Goal: Communication & Community: Answer question/provide support

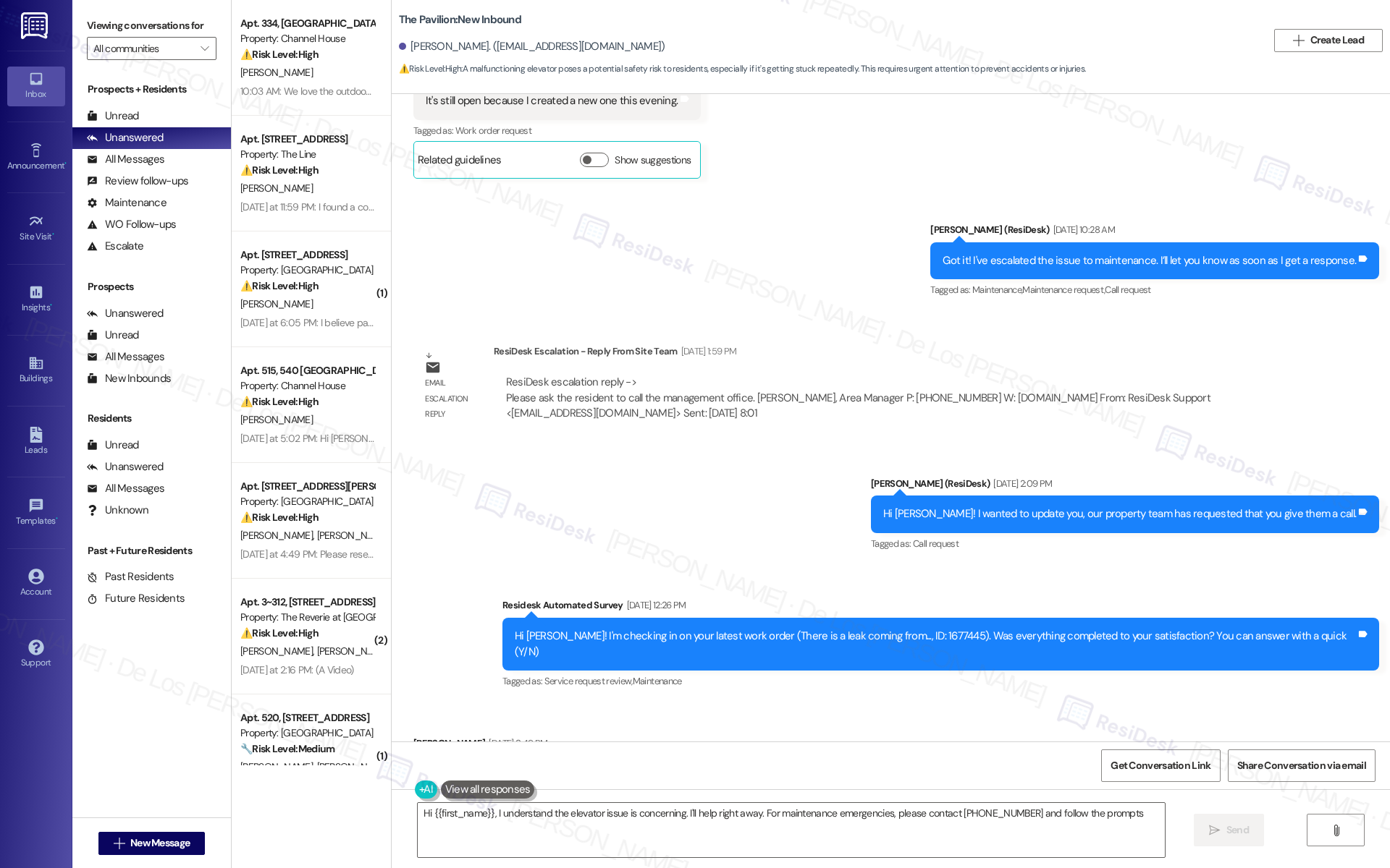
type textarea "Hi {{first_name}}, I understand the elevator issue is concerning. I'll help rig…"
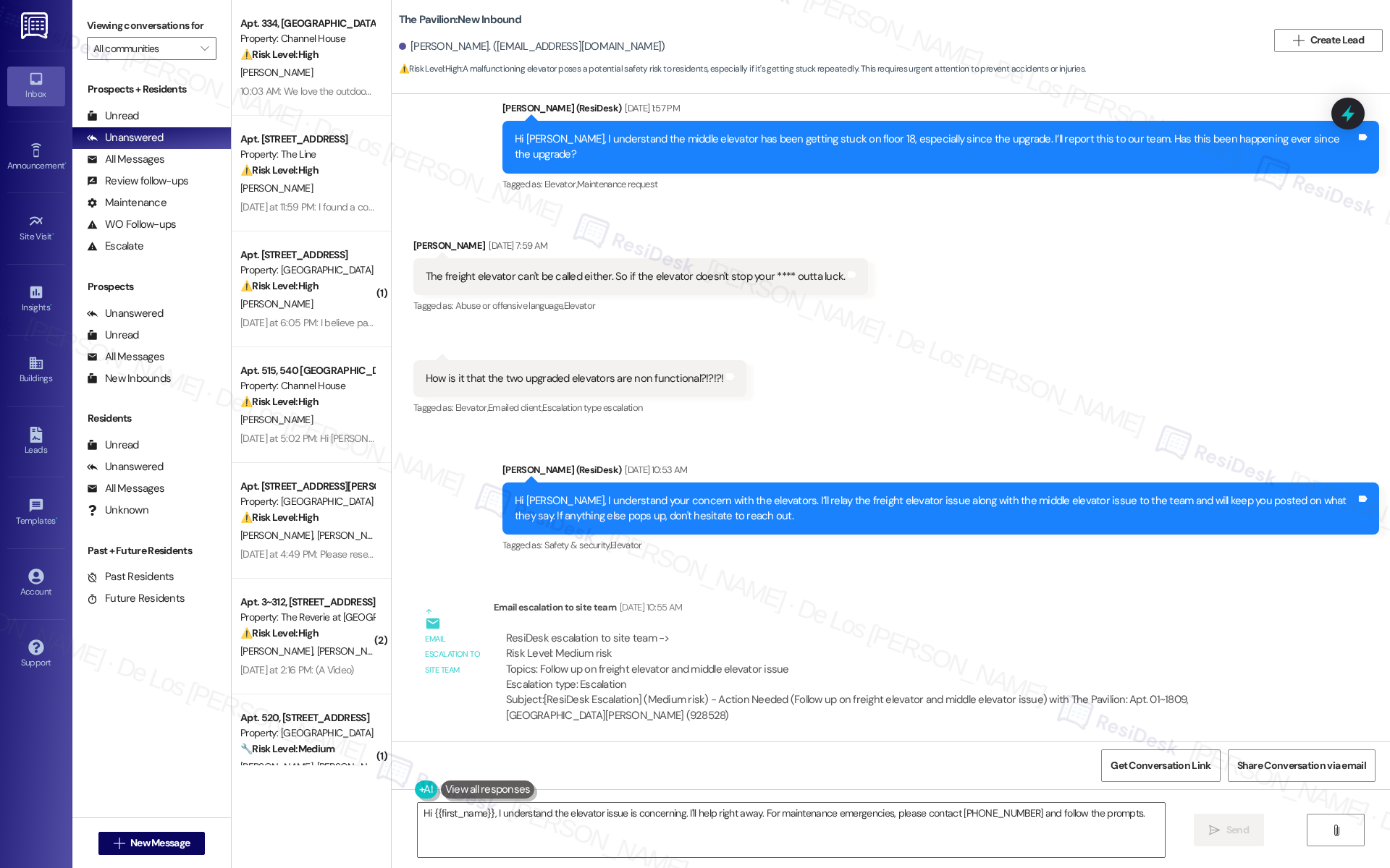
scroll to position [16867, 0]
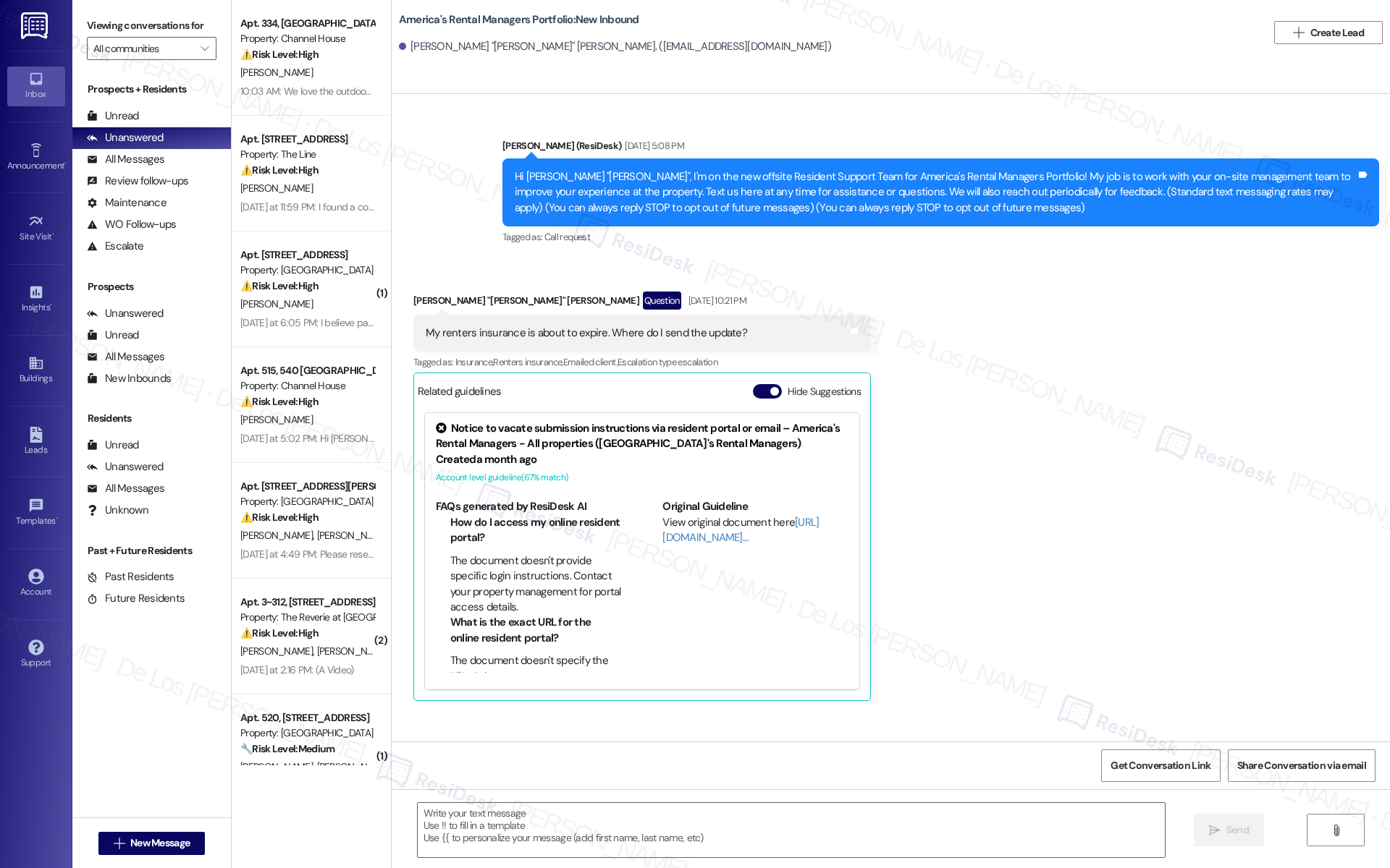
type textarea "Fetching suggested responses. Please feel free to read through the conversation…"
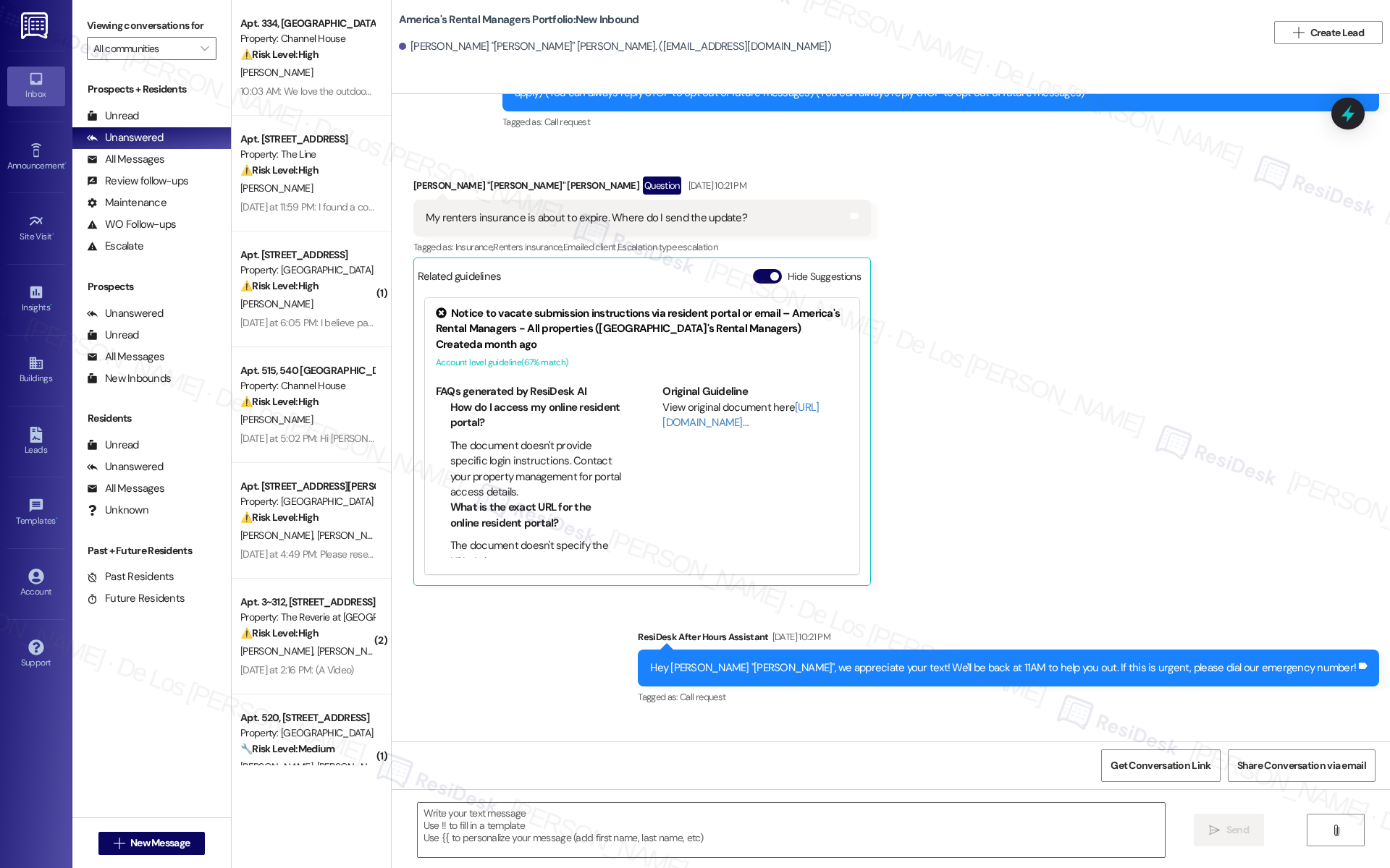
scroll to position [75, 0]
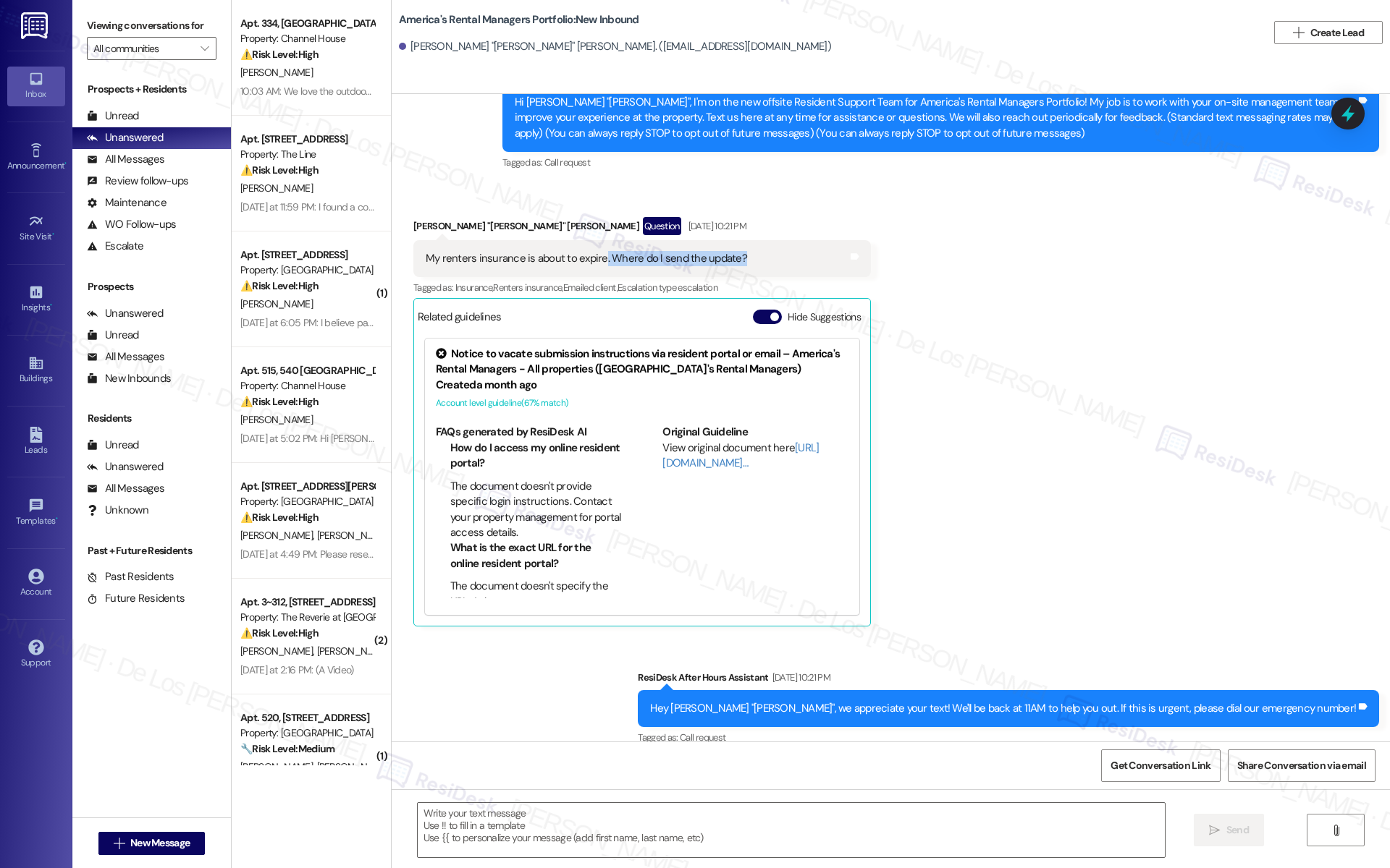
drag, startPoint x: 587, startPoint y: 259, endPoint x: 733, endPoint y: 267, distance: 146.2
click at [721, 269] on div "My renters insurance is about to expire. Where do I send the update? Tags and n…" at bounding box center [642, 259] width 458 height 37
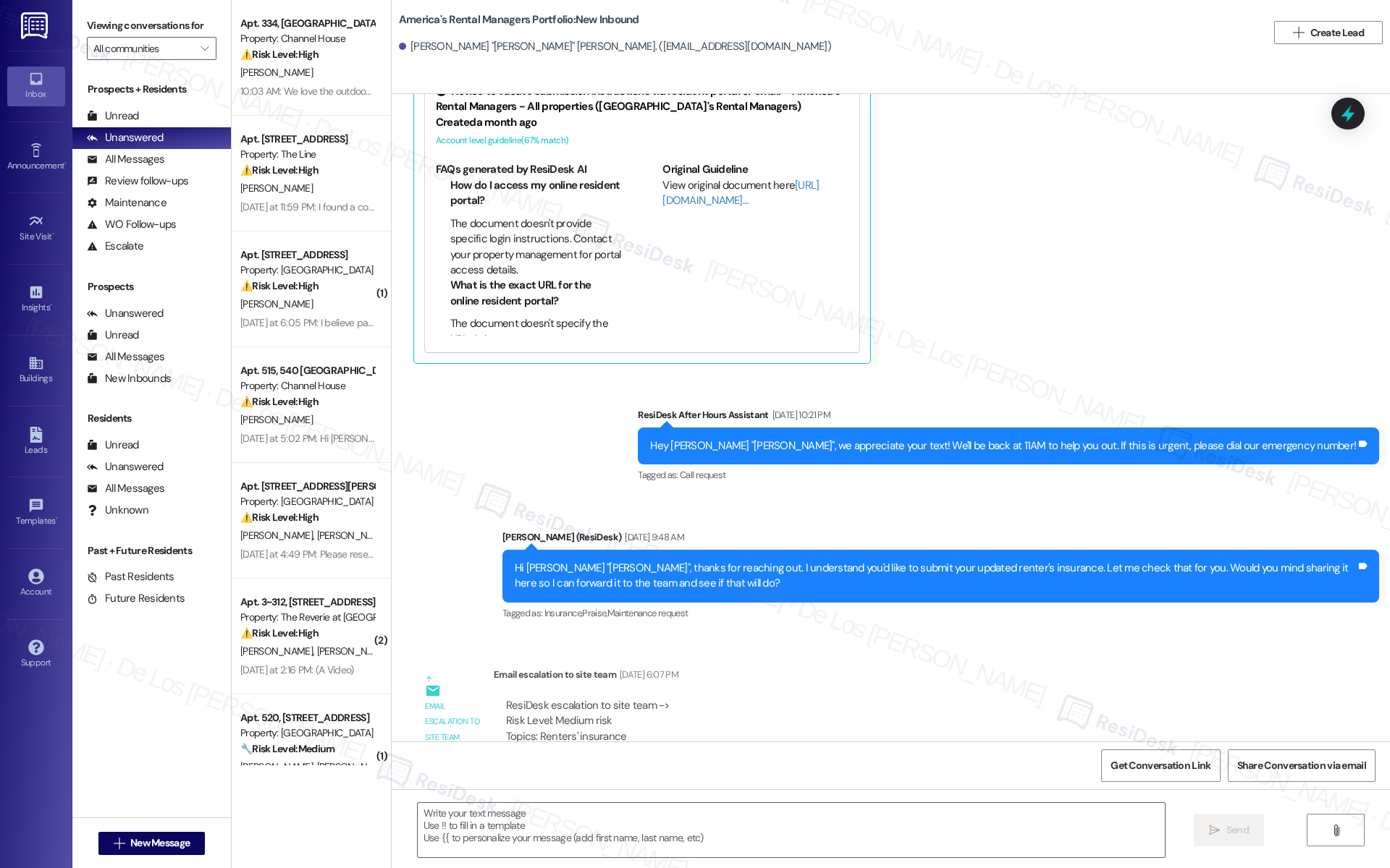
scroll to position [353, 0]
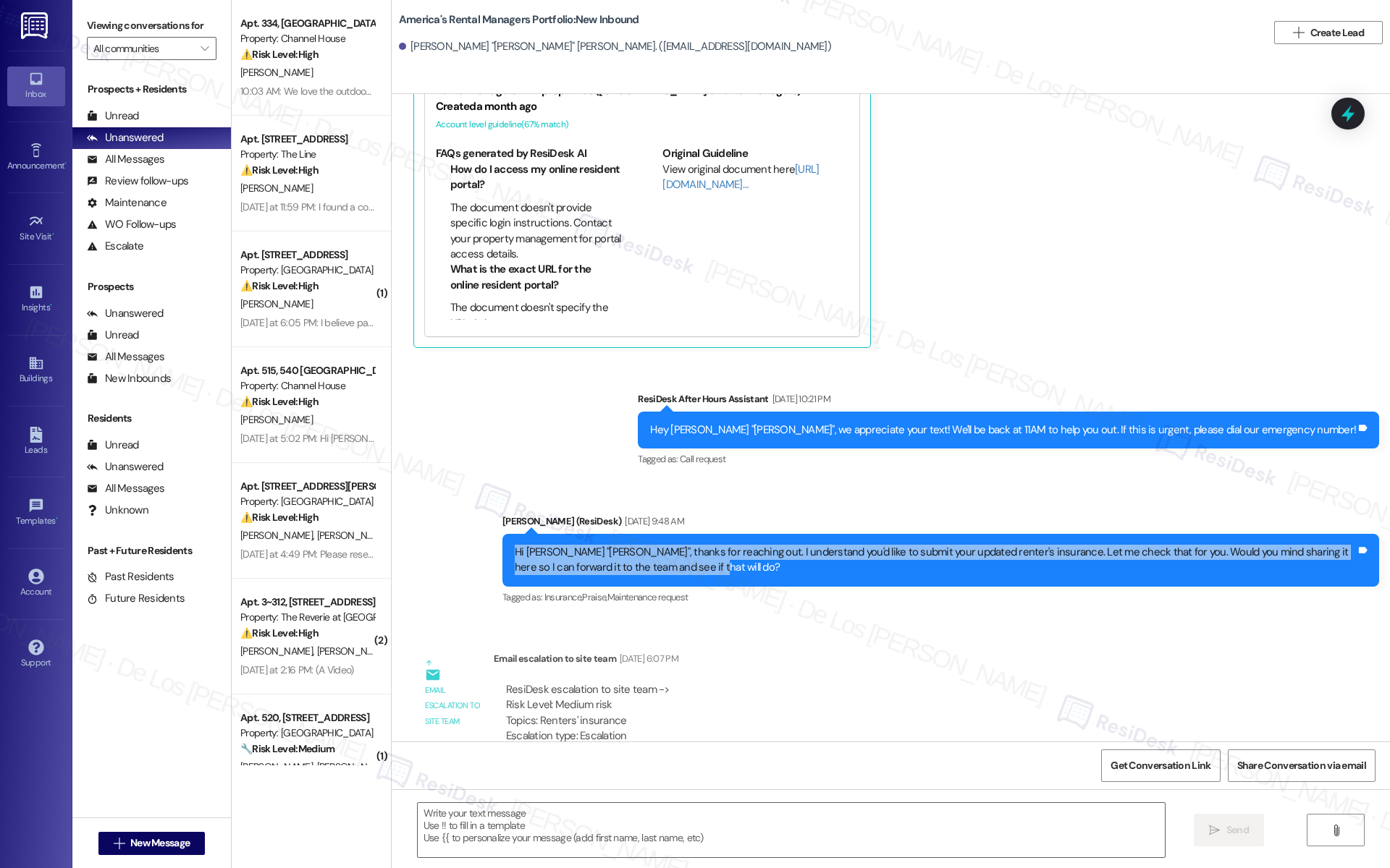
drag, startPoint x: 699, startPoint y: 572, endPoint x: 472, endPoint y: 543, distance: 228.8
click at [472, 543] on div "Sent via SMS ResiDesk After Hours Assistant Aug 27, 2025 at 10:21 PM Hey Courtn…" at bounding box center [891, 489] width 998 height 259
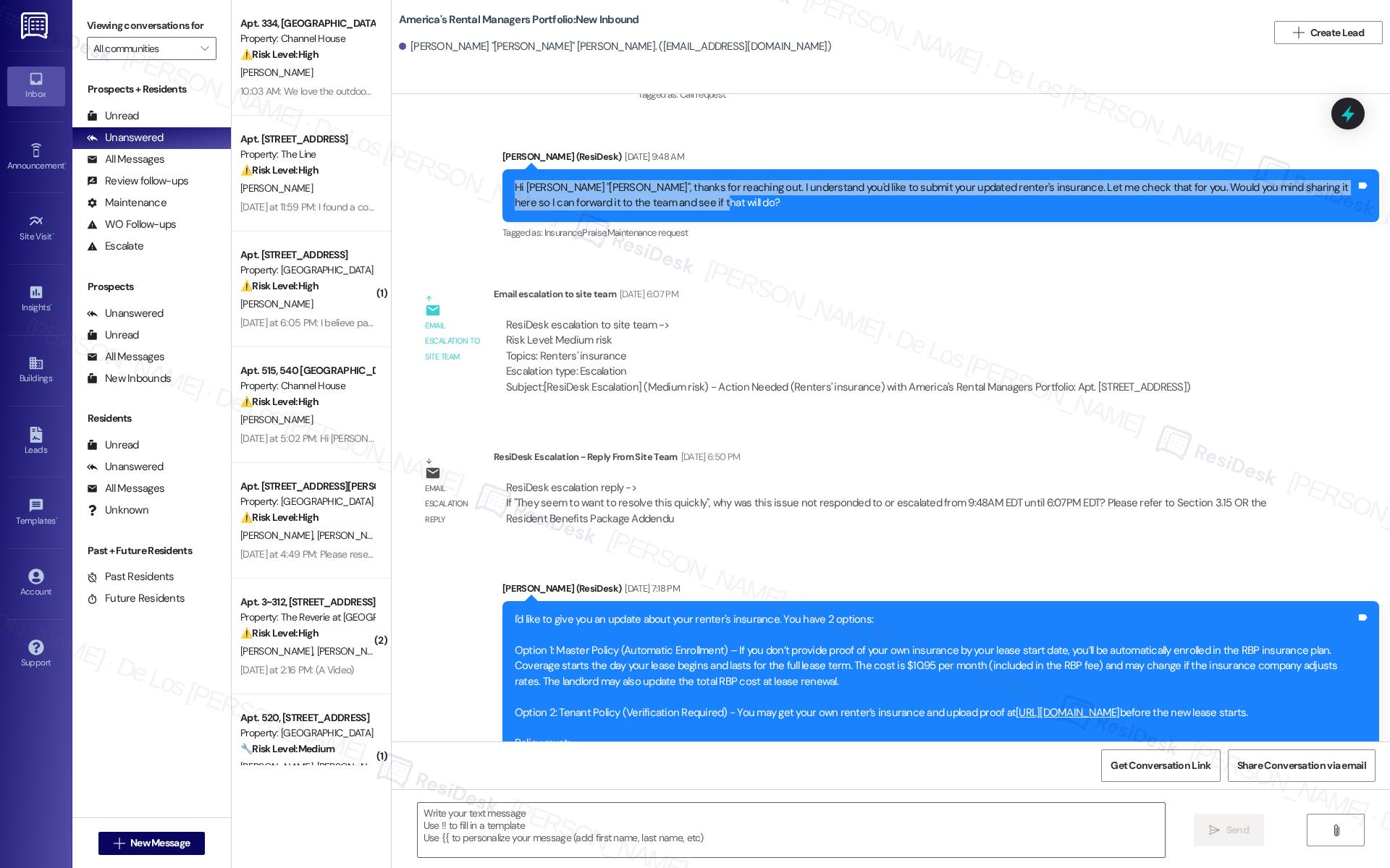
scroll to position [795, 0]
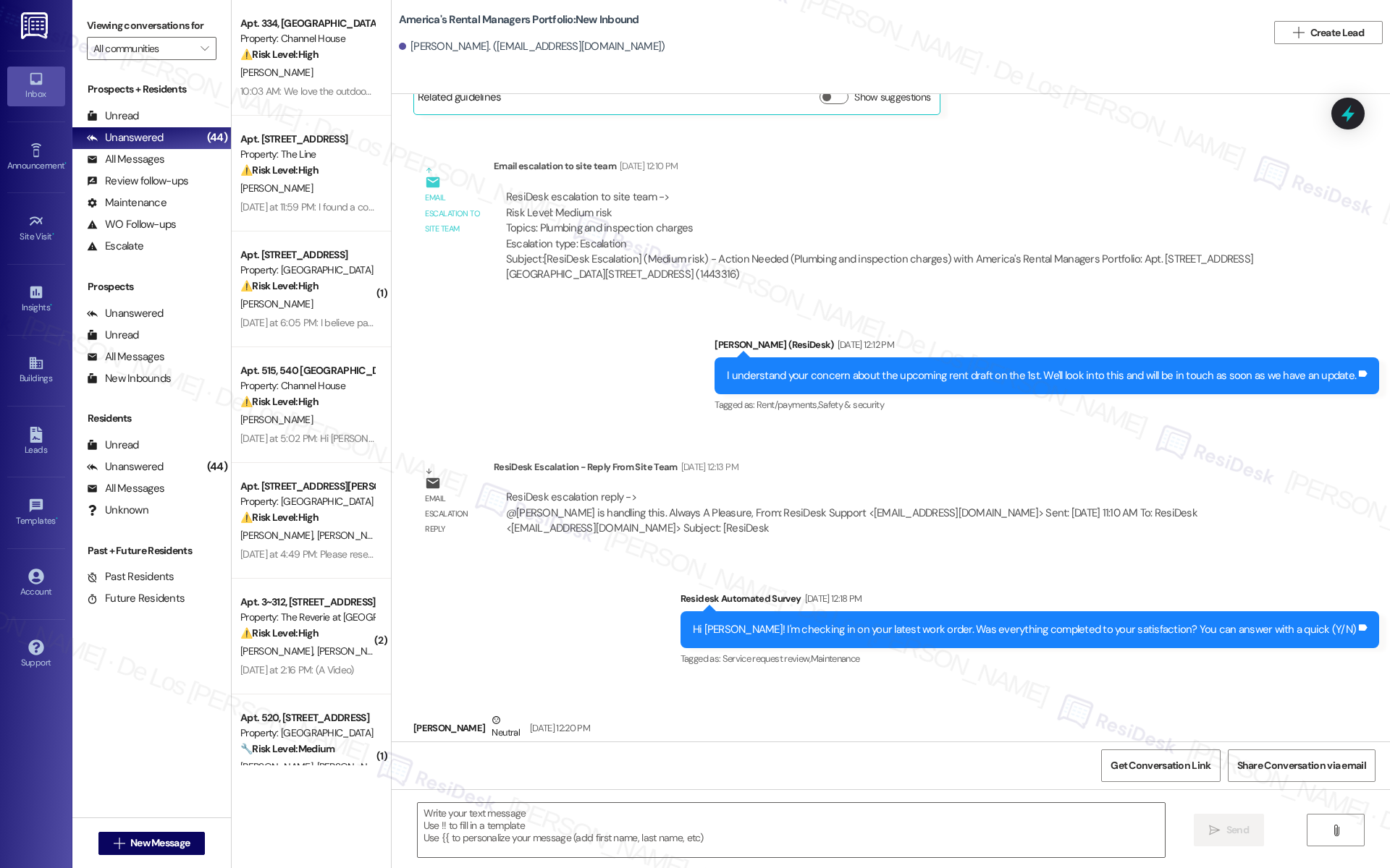
scroll to position [3330, 0]
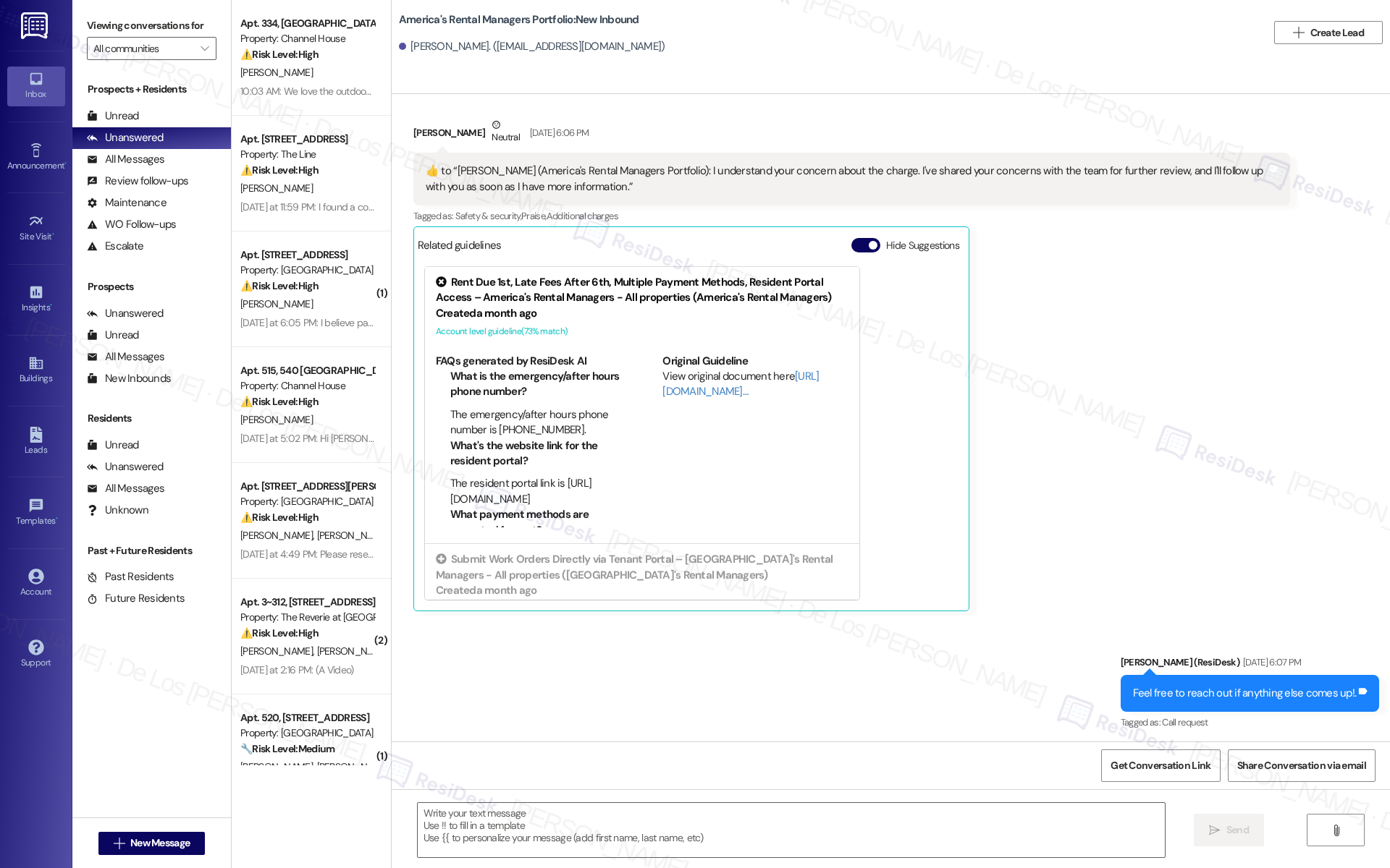
type textarea "Fetching suggested responses. Please feel free to read through the conversation…"
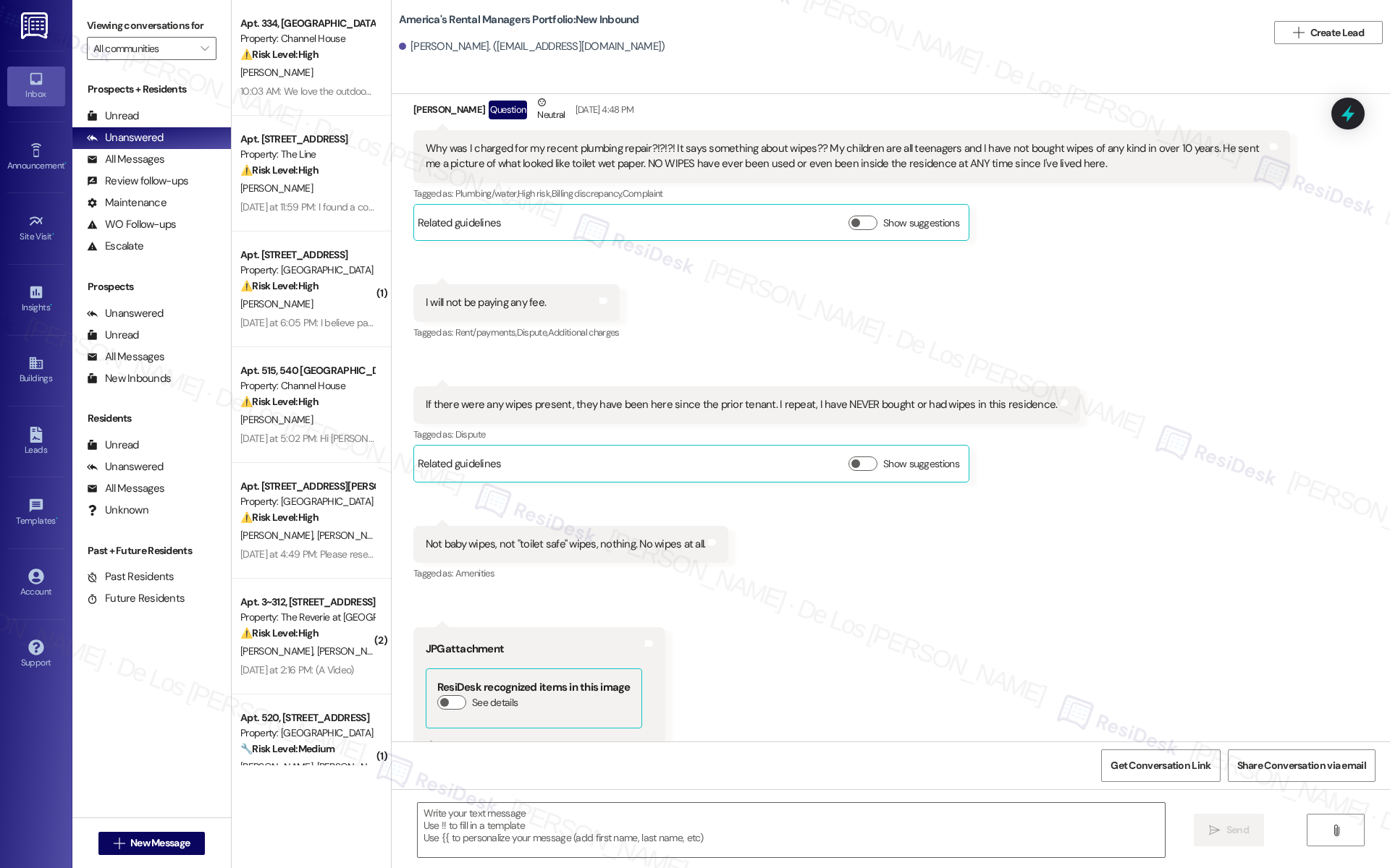
scroll to position [1383, 0]
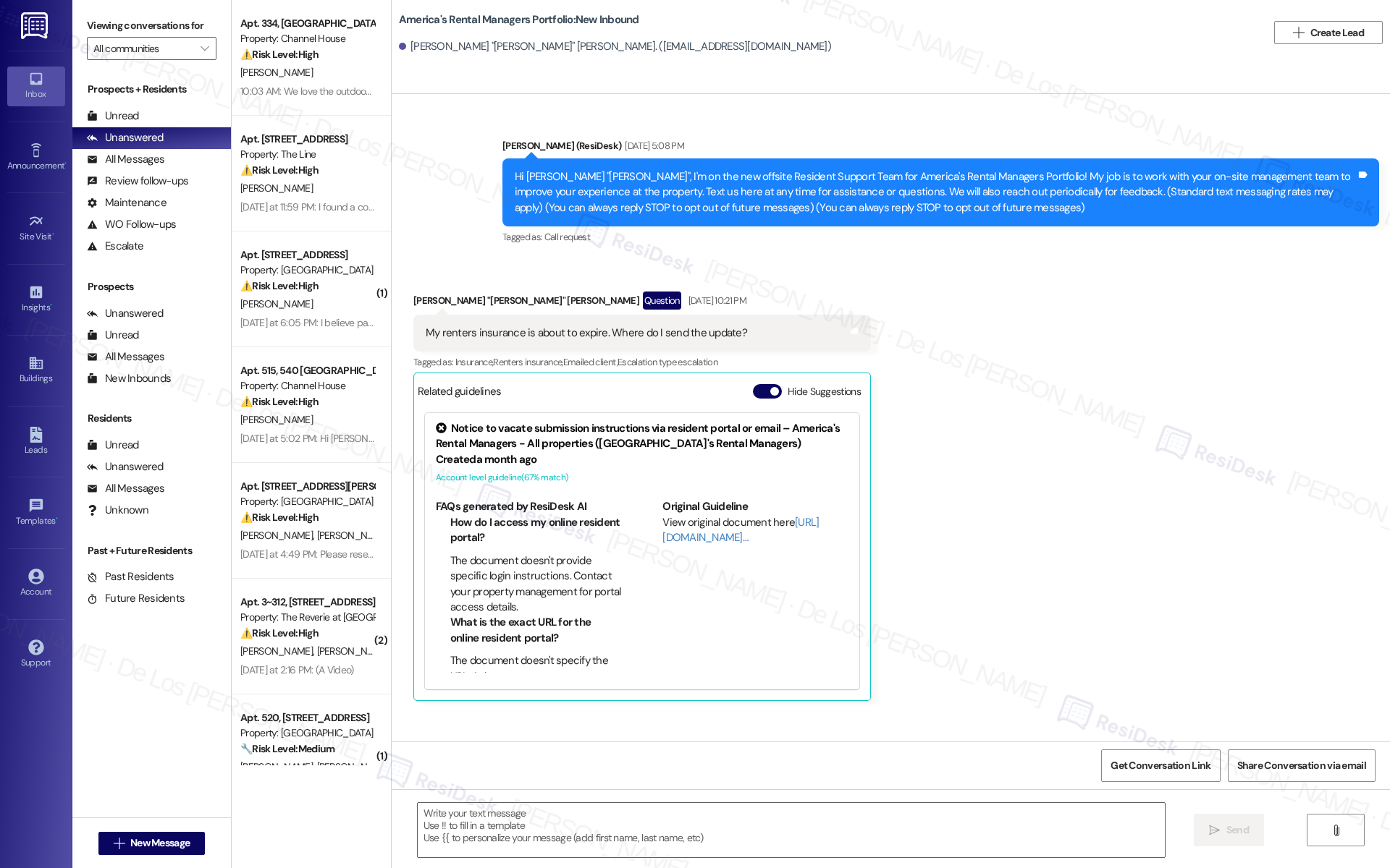
type textarea "Fetching suggested responses. Please feel free to read through the conversation…"
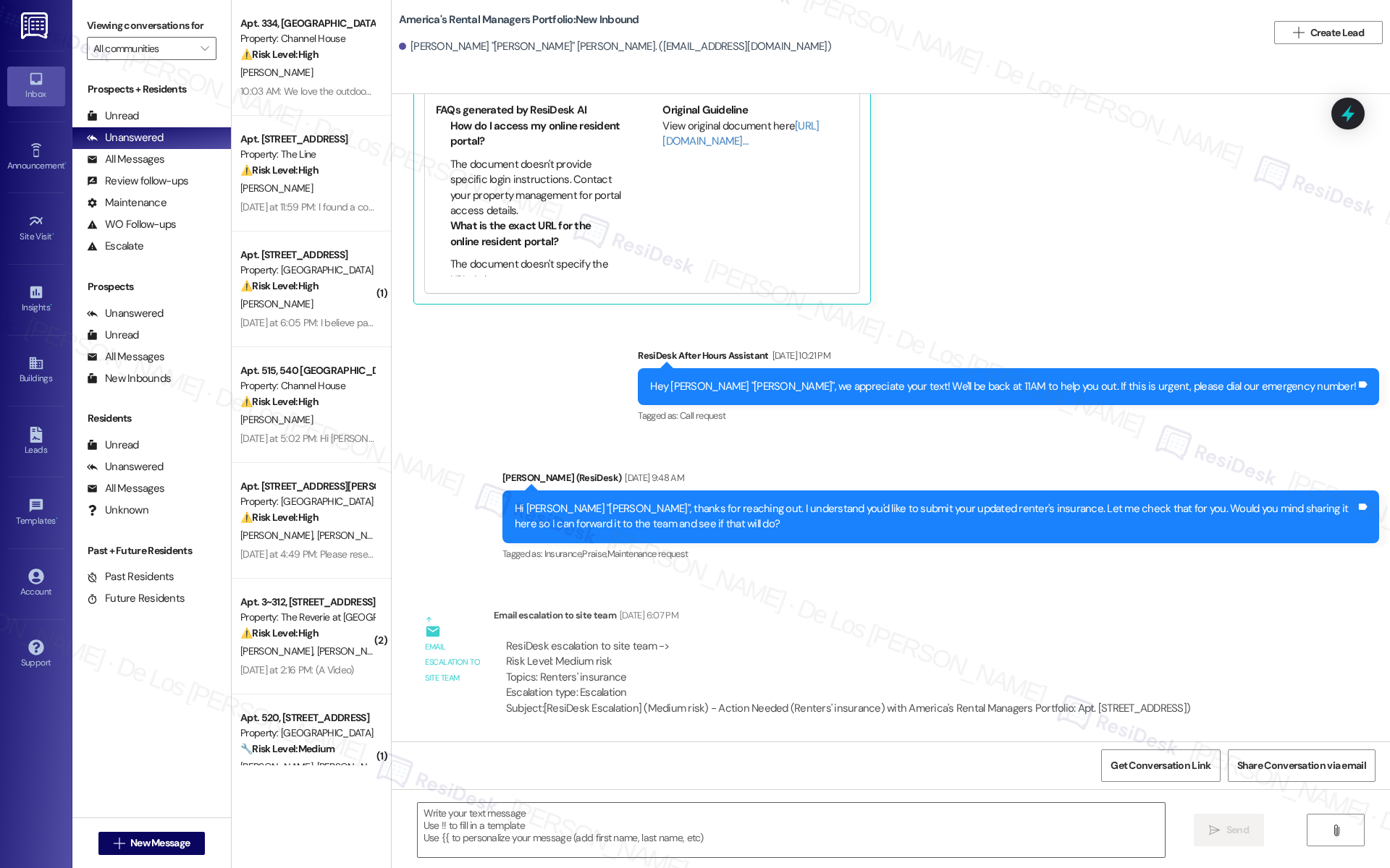
scroll to position [397, 0]
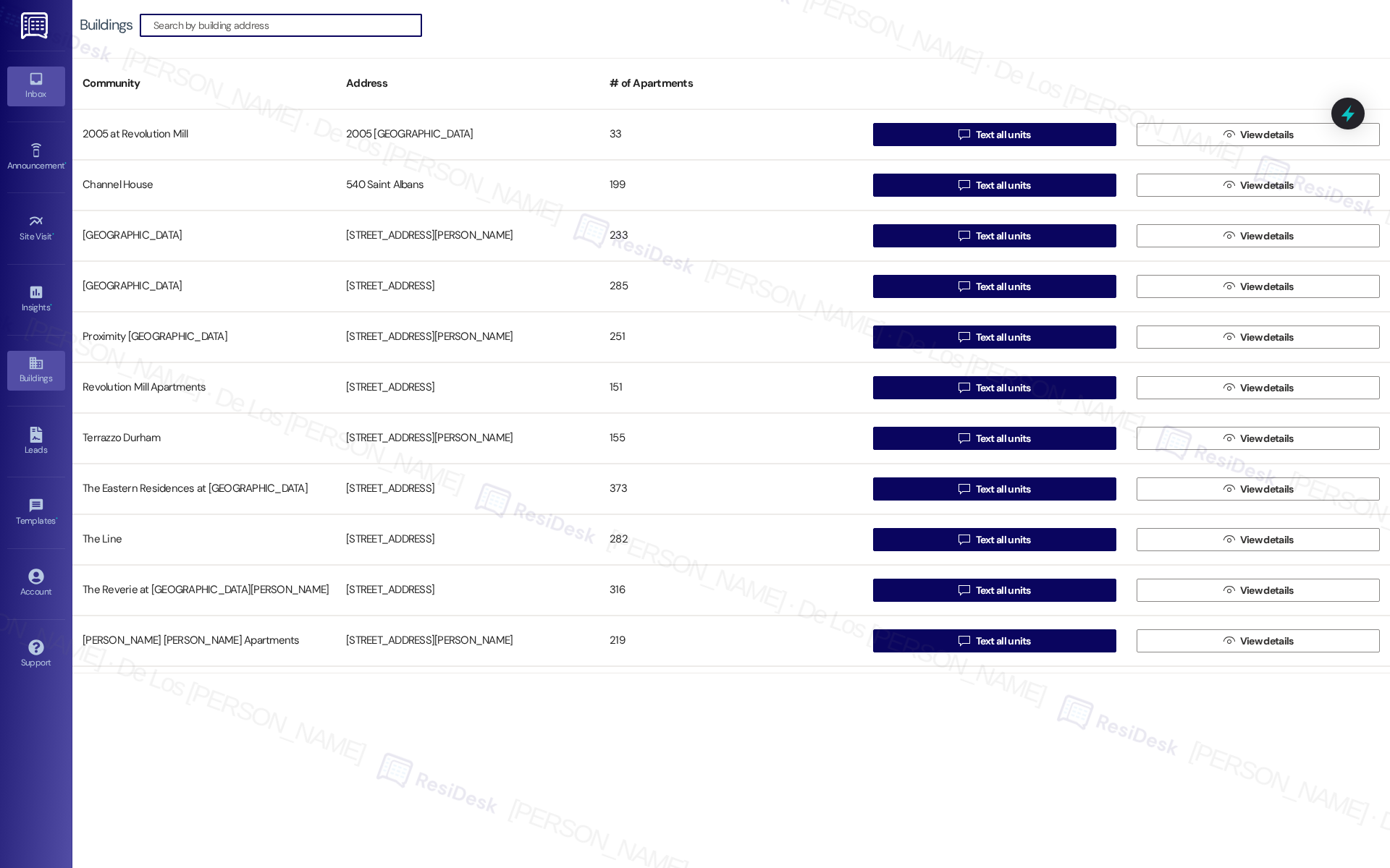
click at [49, 92] on div "Inbox" at bounding box center [36, 94] width 72 height 15
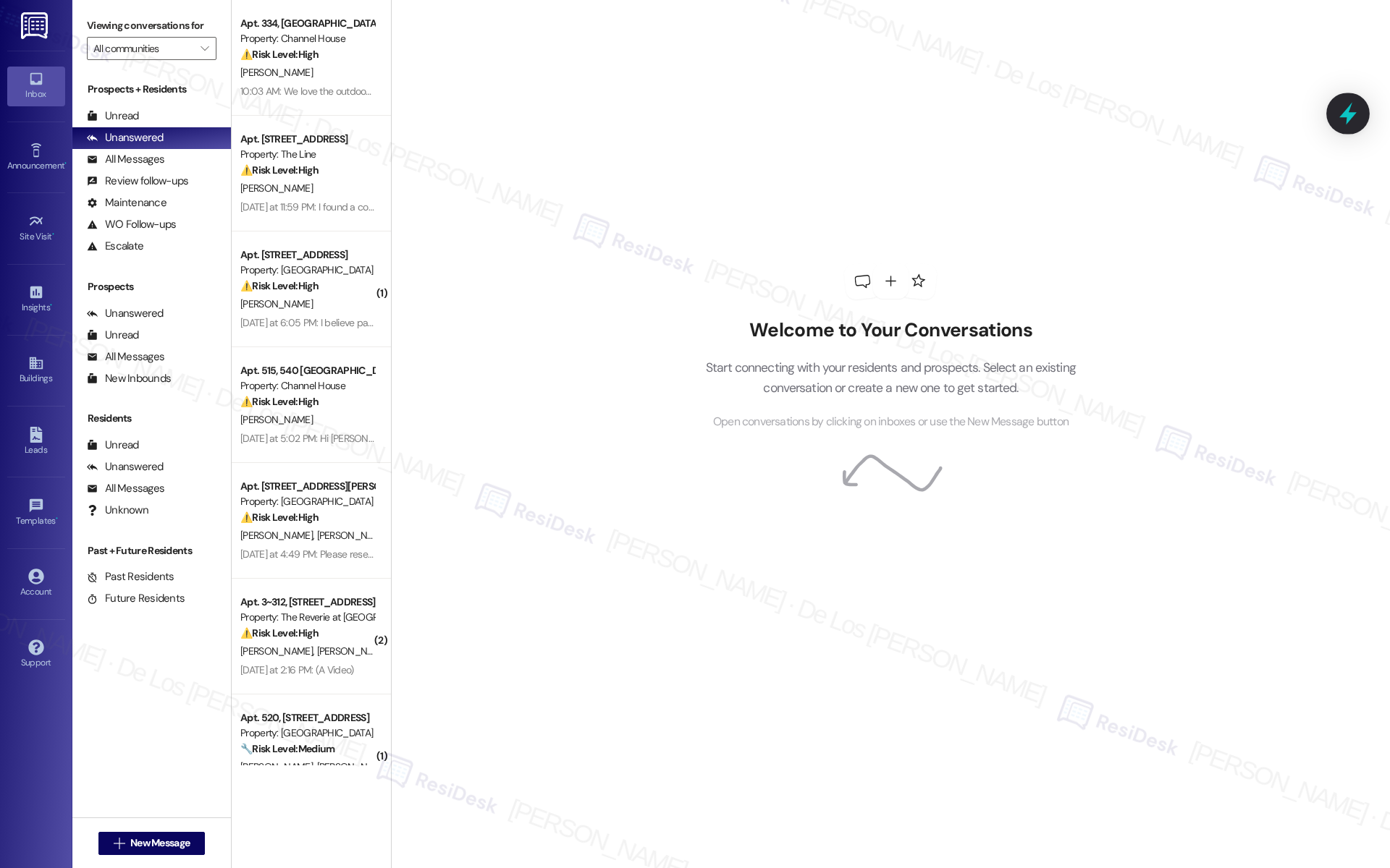
click at [1353, 120] on icon at bounding box center [1348, 113] width 25 height 25
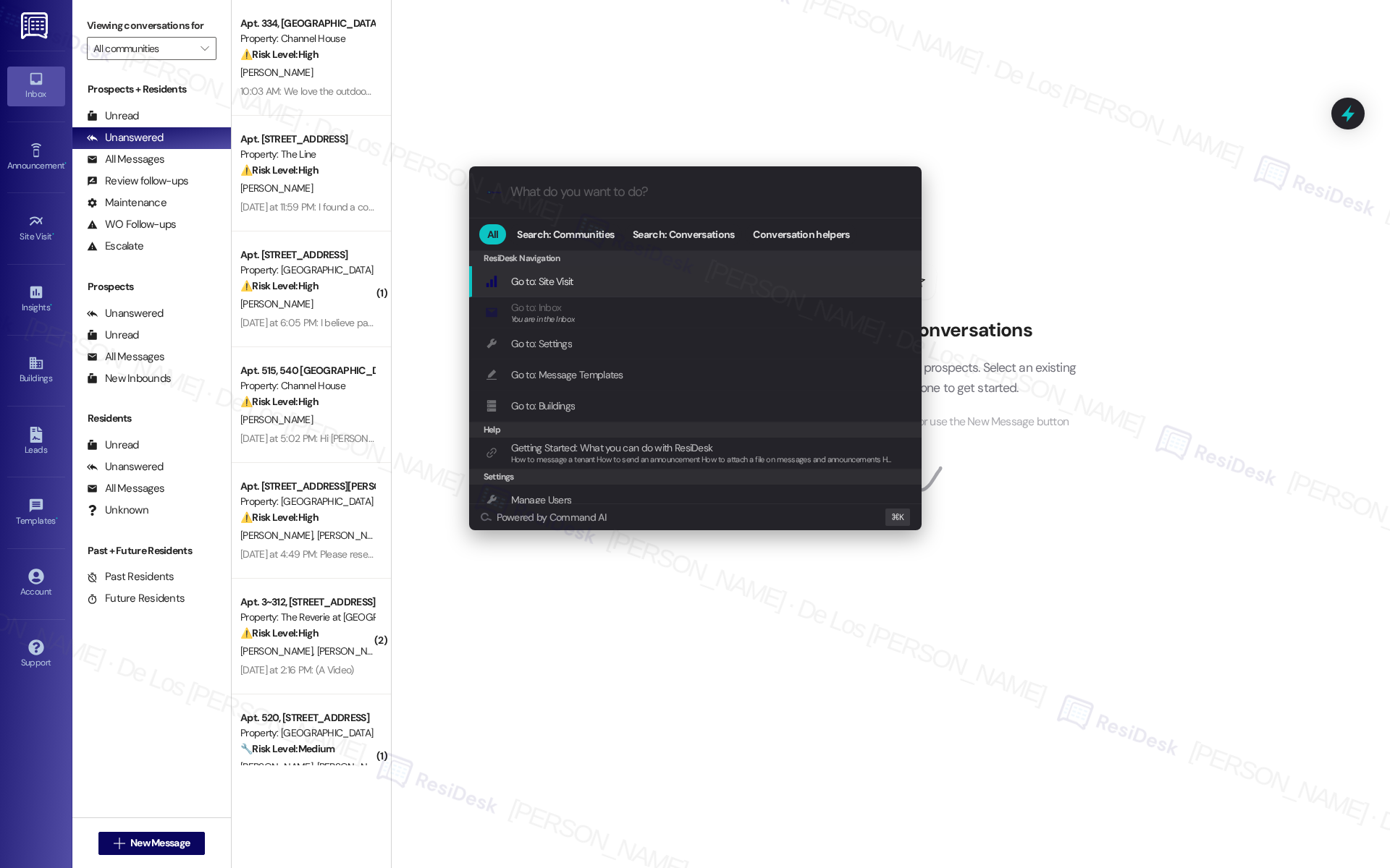
click at [362, 280] on div ".cls-1{fill:#0a055f;}.cls-2{fill:#0cc4c4;} resideskLogoBlueOrange All Search: C…" at bounding box center [695, 434] width 1390 height 868
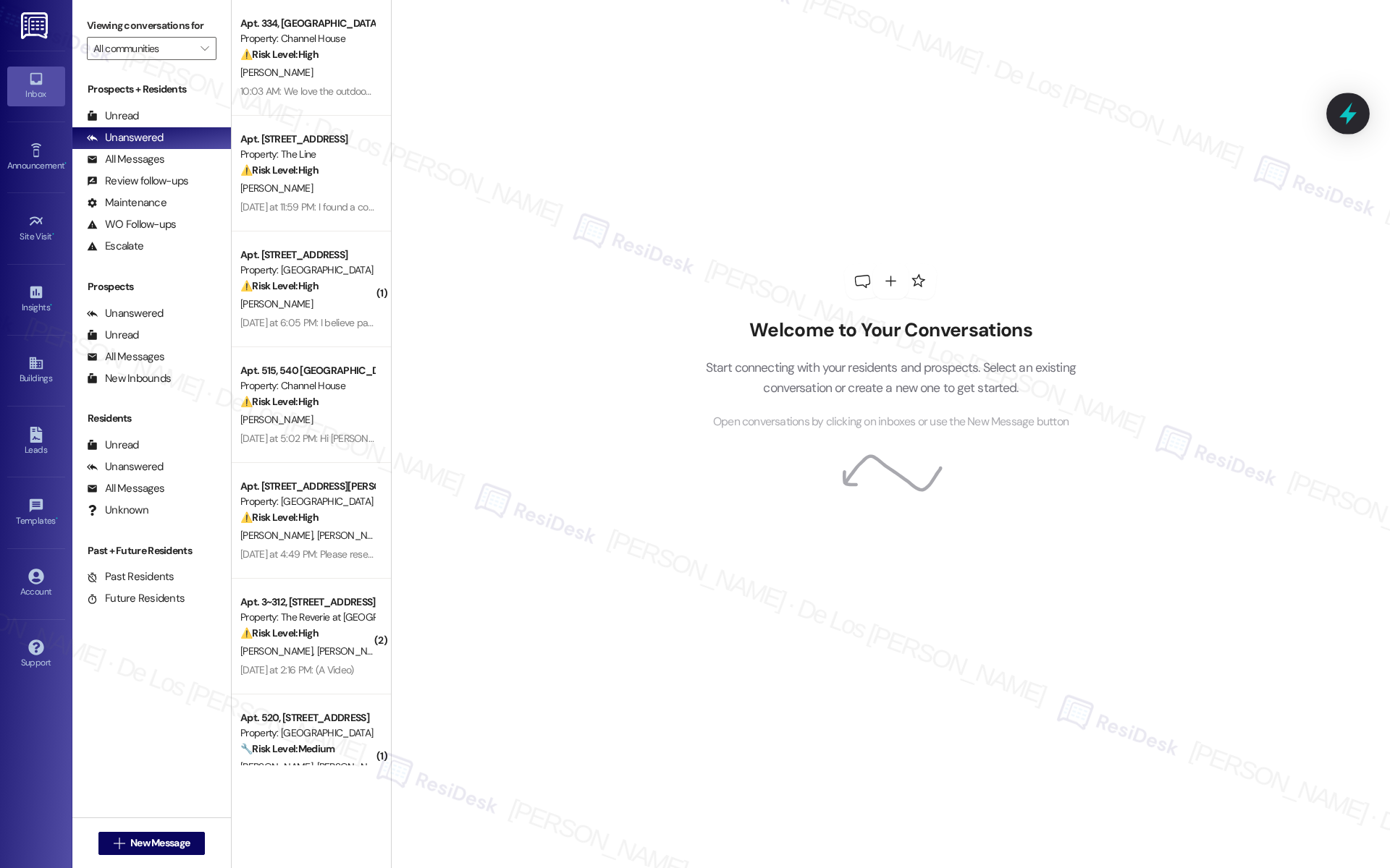
click at [1347, 118] on icon at bounding box center [1347, 113] width 17 height 22
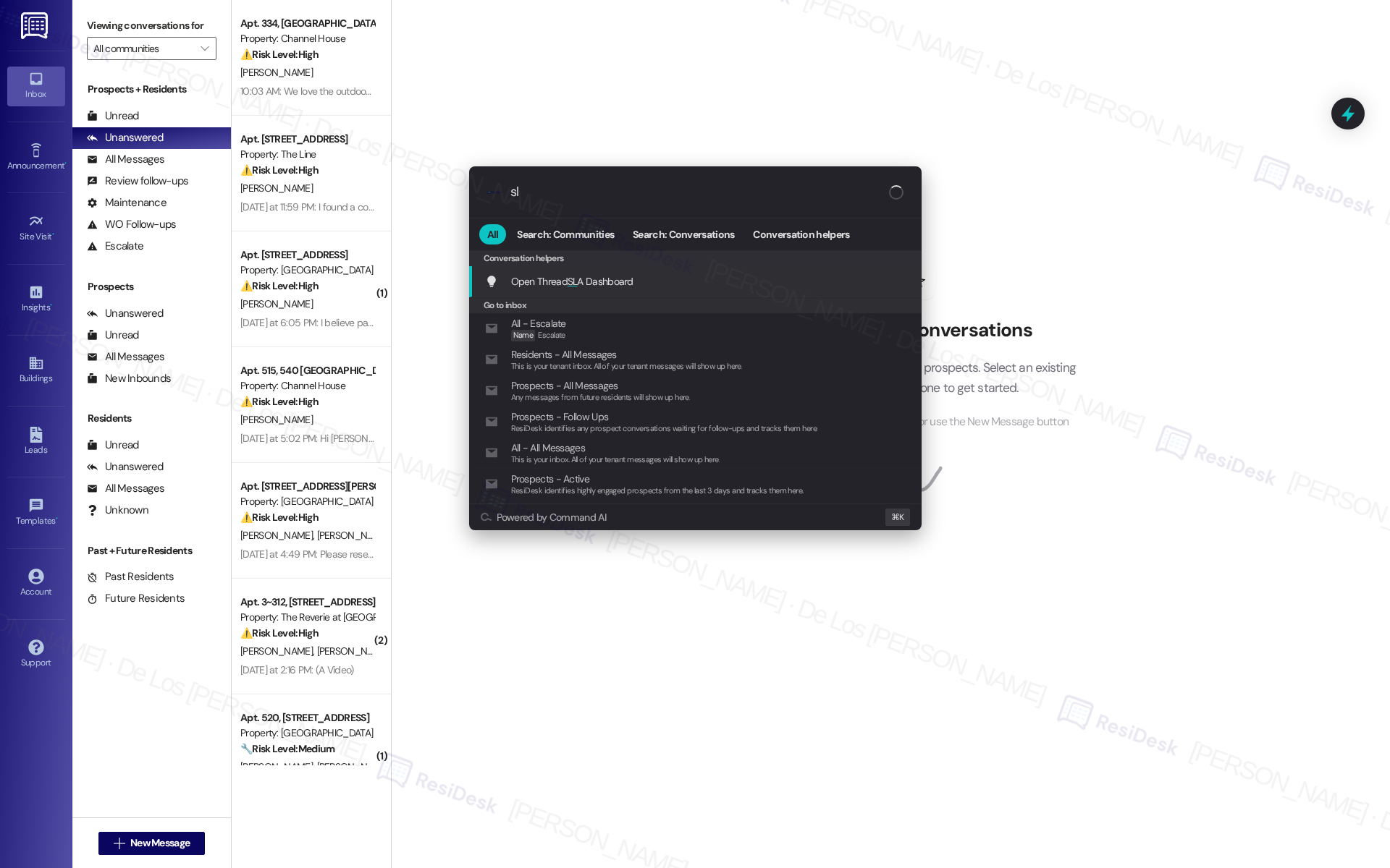
type input "sla"
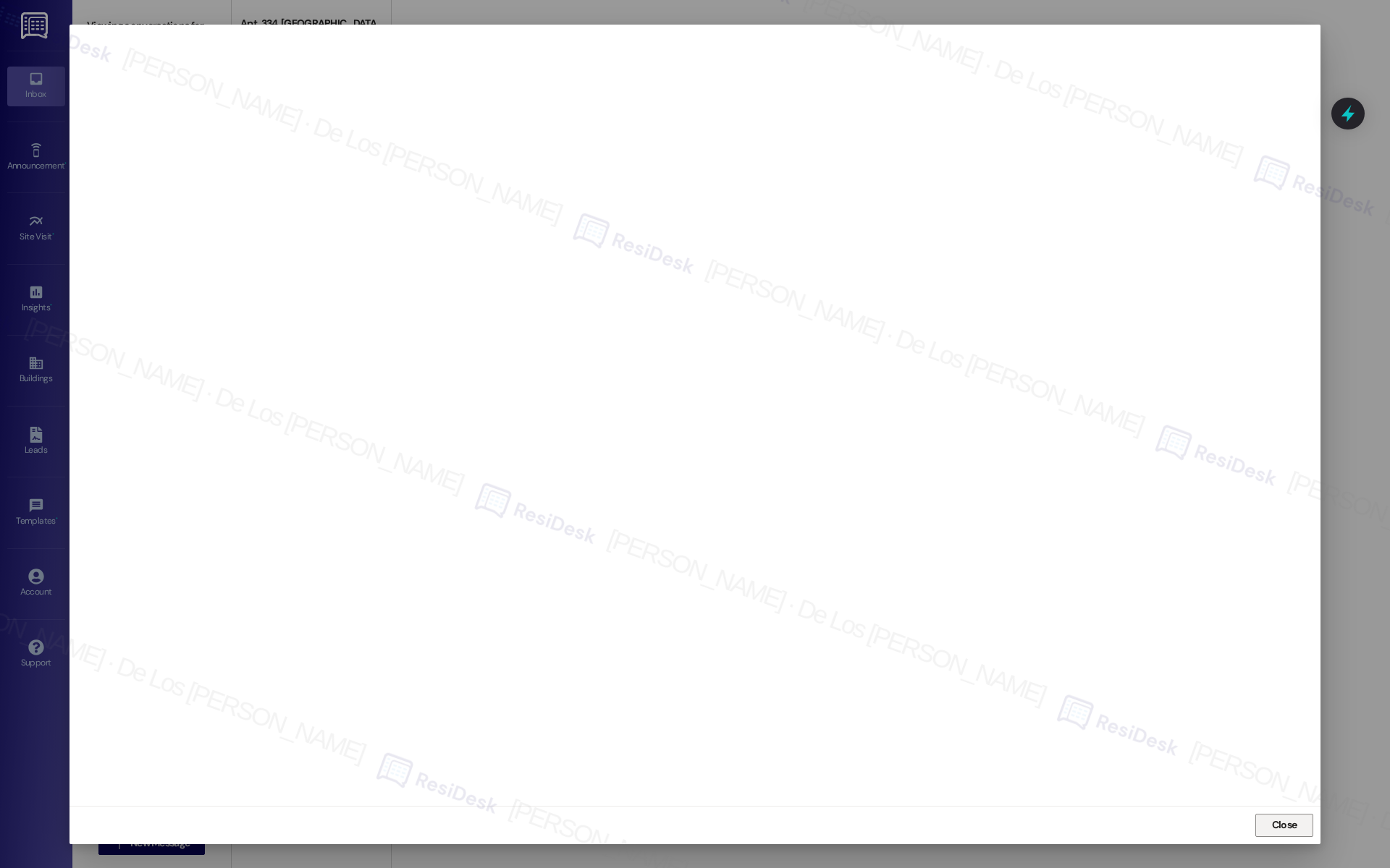
click at [1263, 829] on button "Close" at bounding box center [1284, 825] width 58 height 23
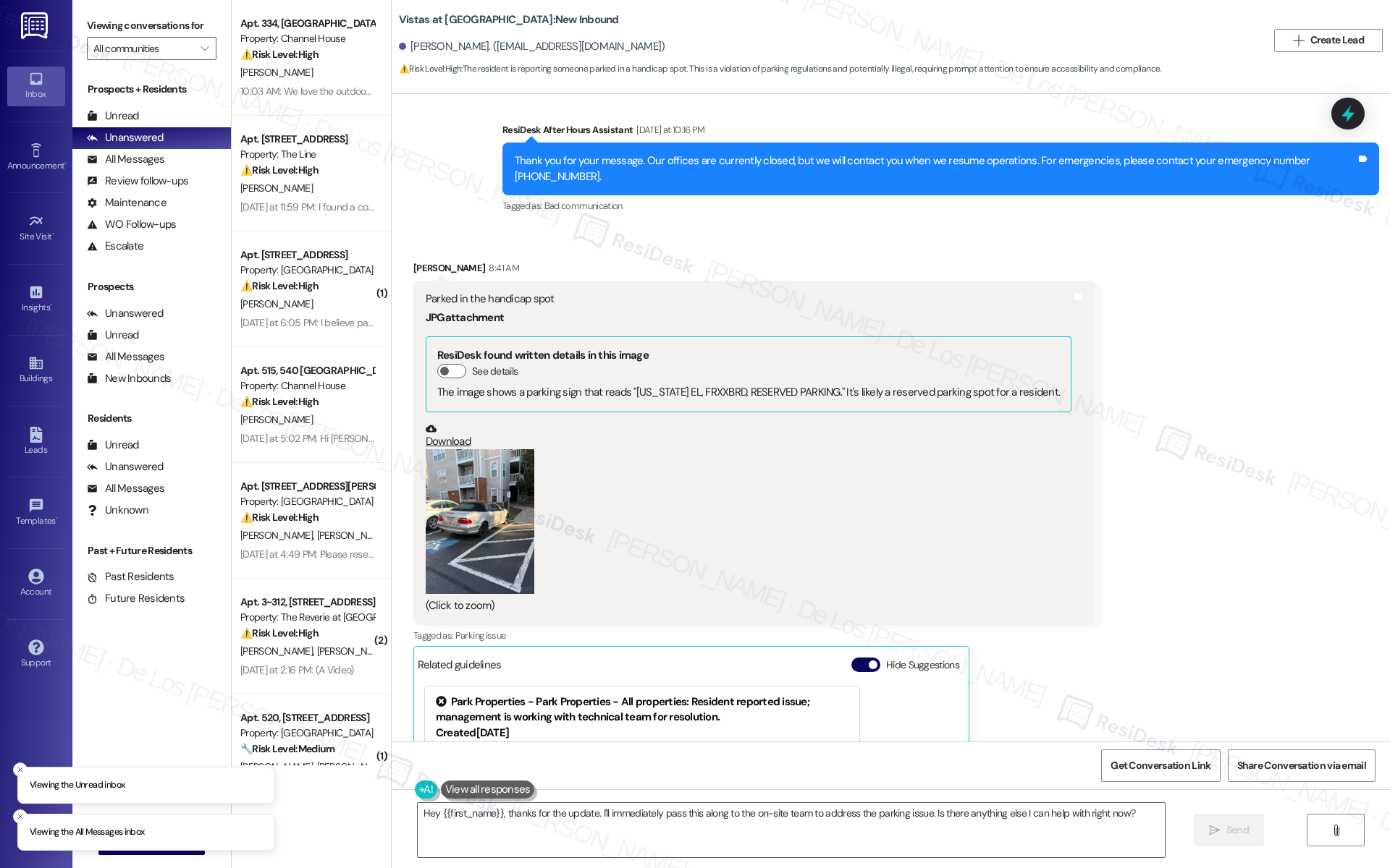
scroll to position [6493, 0]
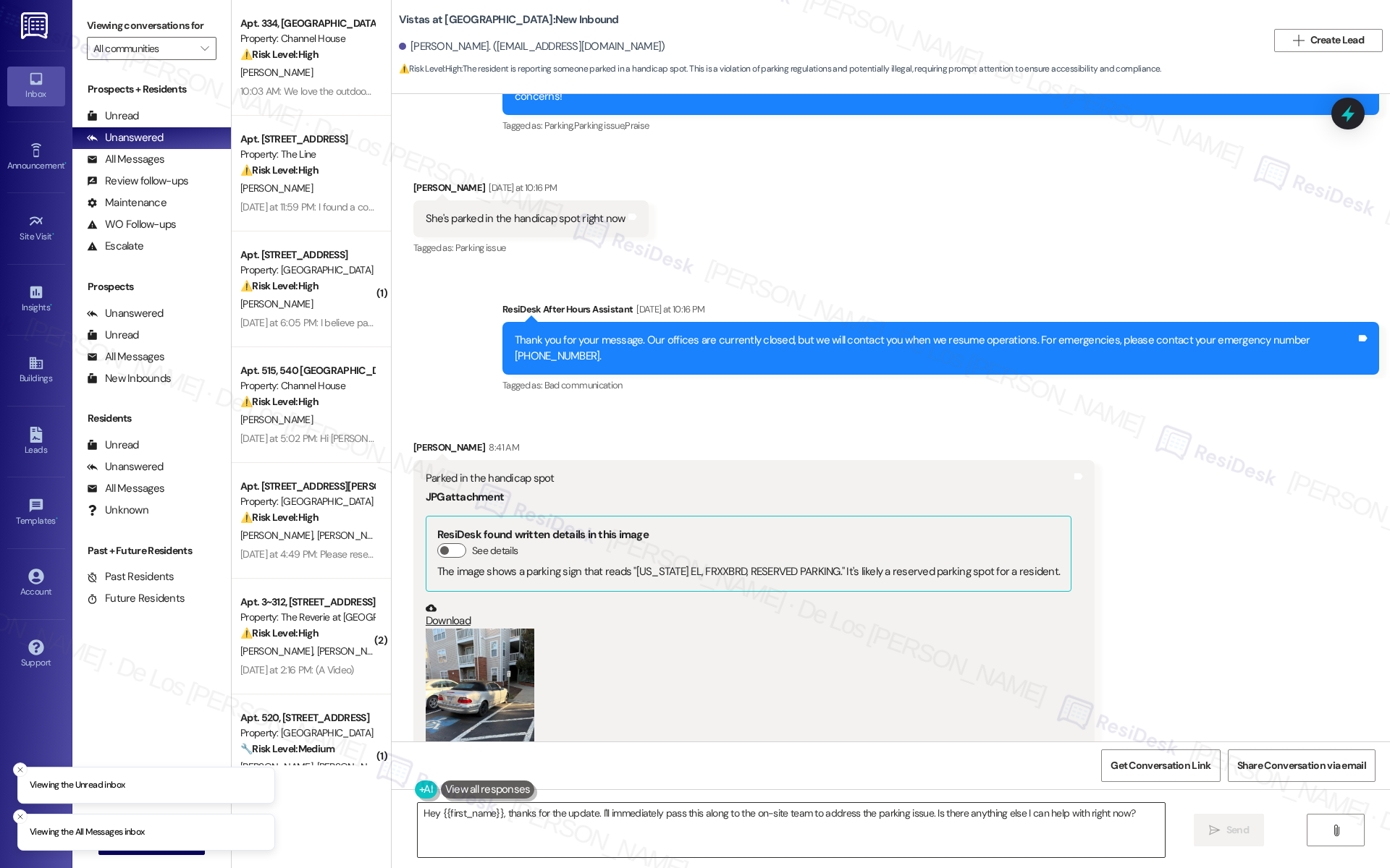
click at [544, 813] on textarea "Hey {{first_name}}, thanks for the update. I'll immediately pass this along to …" at bounding box center [790, 830] width 747 height 54
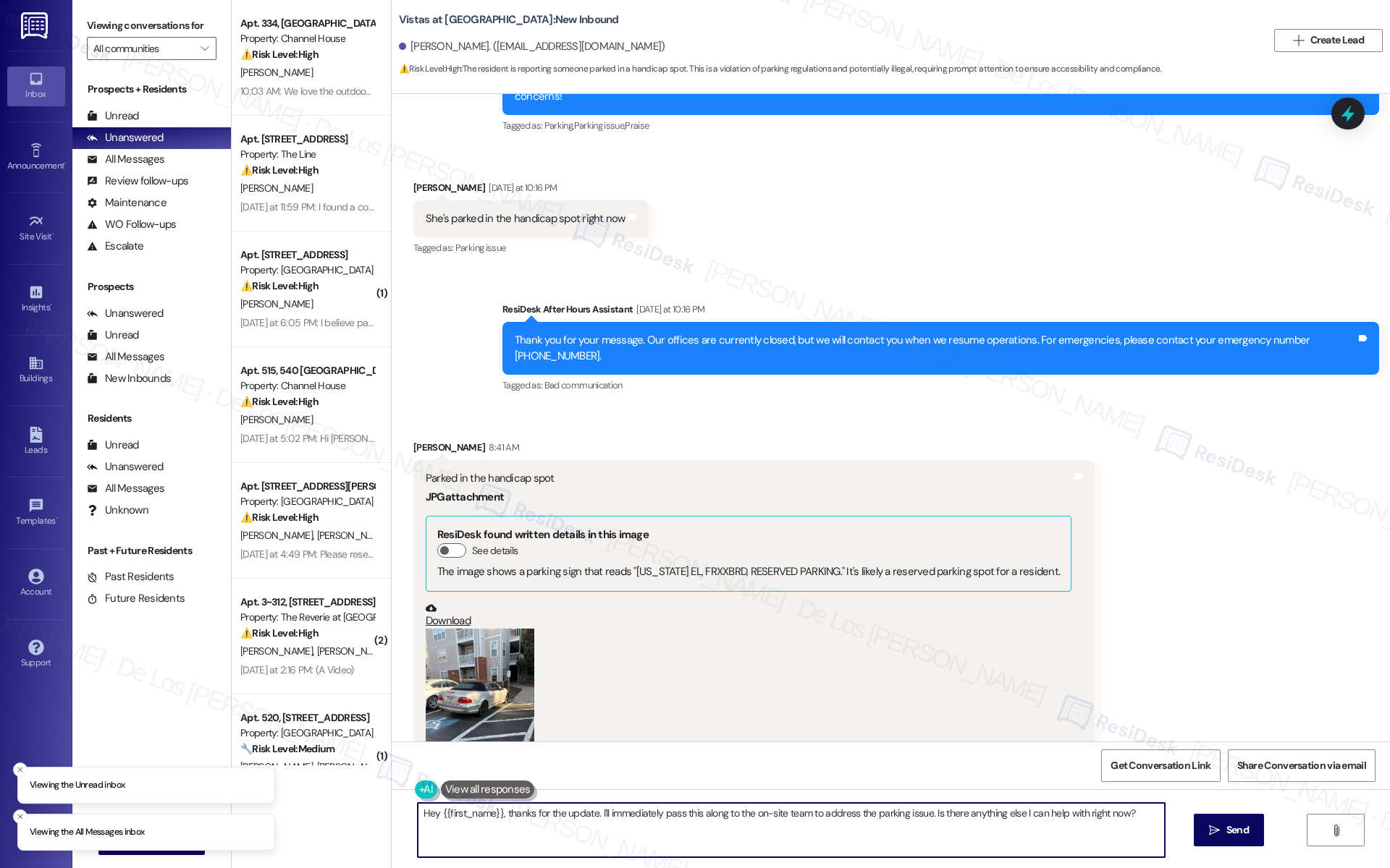
click at [544, 813] on textarea "Hey {{first_name}}, thanks for the update. I'll immediately pass this along to …" at bounding box center [790, 830] width 747 height 54
type textarea "g"
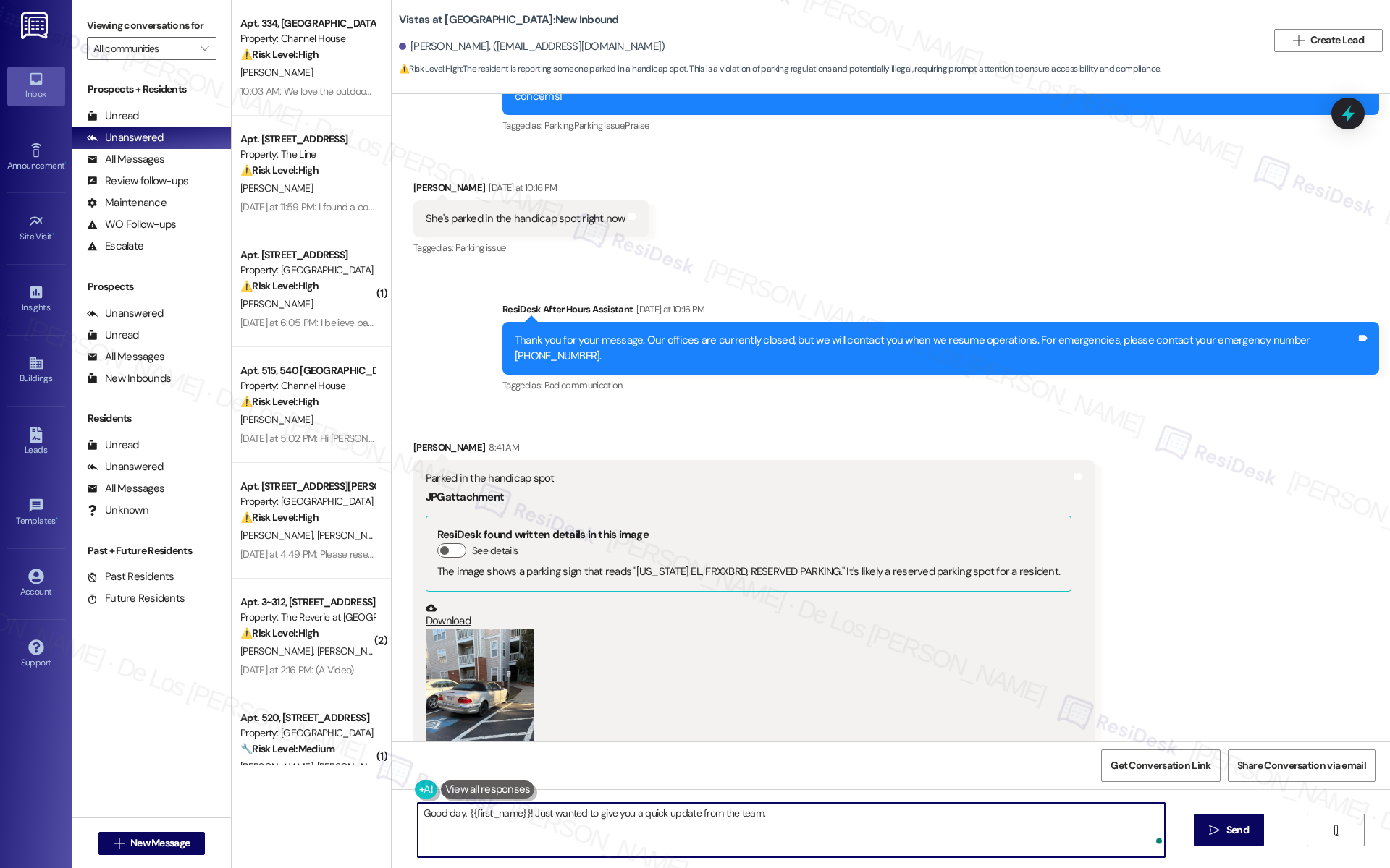
paste textarea "Please let the resident know that we will address this issue right away with th…"
drag, startPoint x: 894, startPoint y: 814, endPoint x: 753, endPoint y: 813, distance: 141.0
click at [753, 813] on textarea "Good day, {{first_name}}! Just wanted to give you a quick update from the team.…" at bounding box center [790, 830] width 747 height 54
click at [1118, 817] on textarea "Good day, {{first_name}}! Just wanted to give you a quick update from the team.…" at bounding box center [790, 830] width 747 height 54
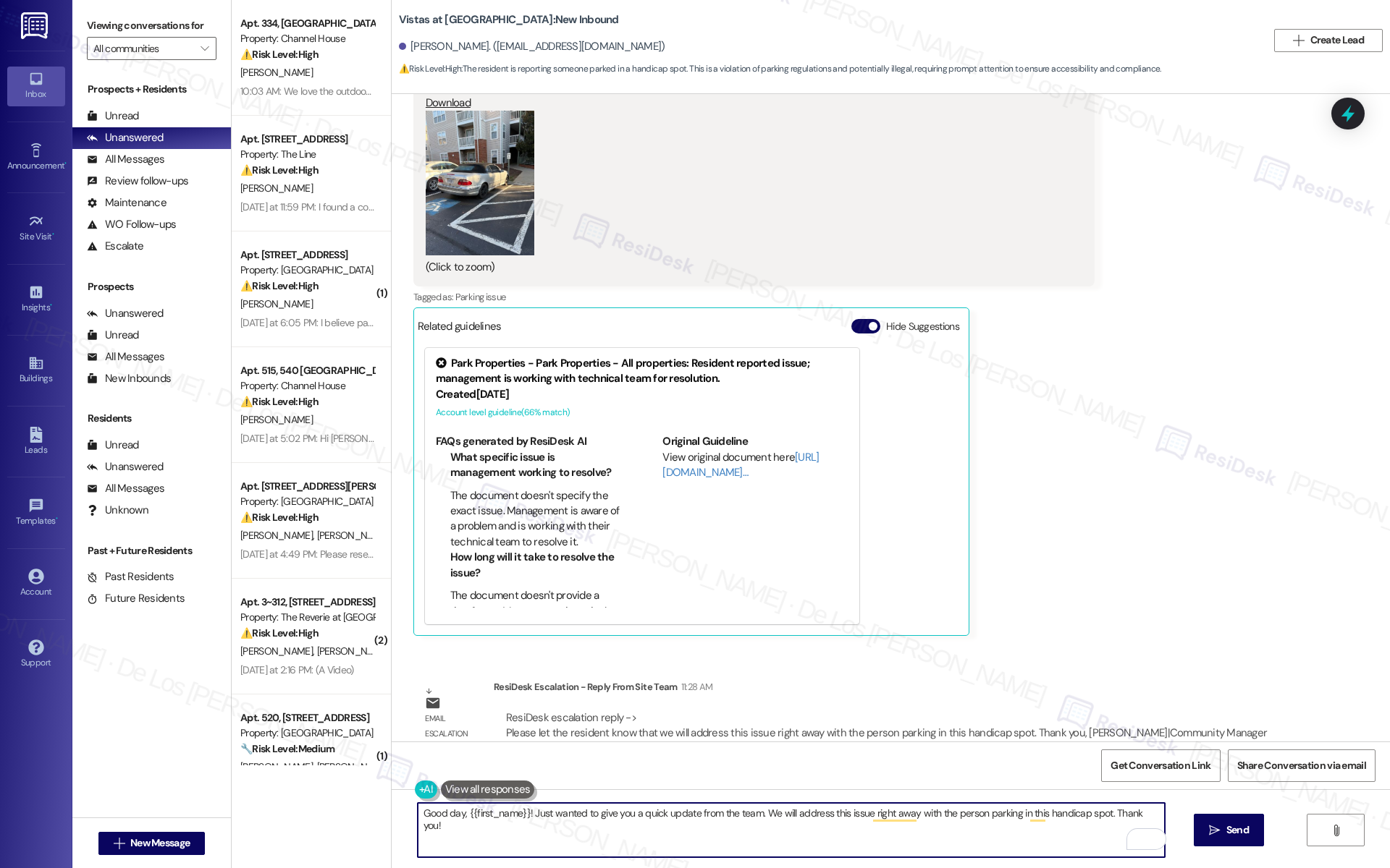
scroll to position [7013, 0]
type textarea "Good day, {{first_name}}! Just wanted to give you a quick update from the team.…"
click at [1227, 827] on span "Send" at bounding box center [1237, 830] width 22 height 16
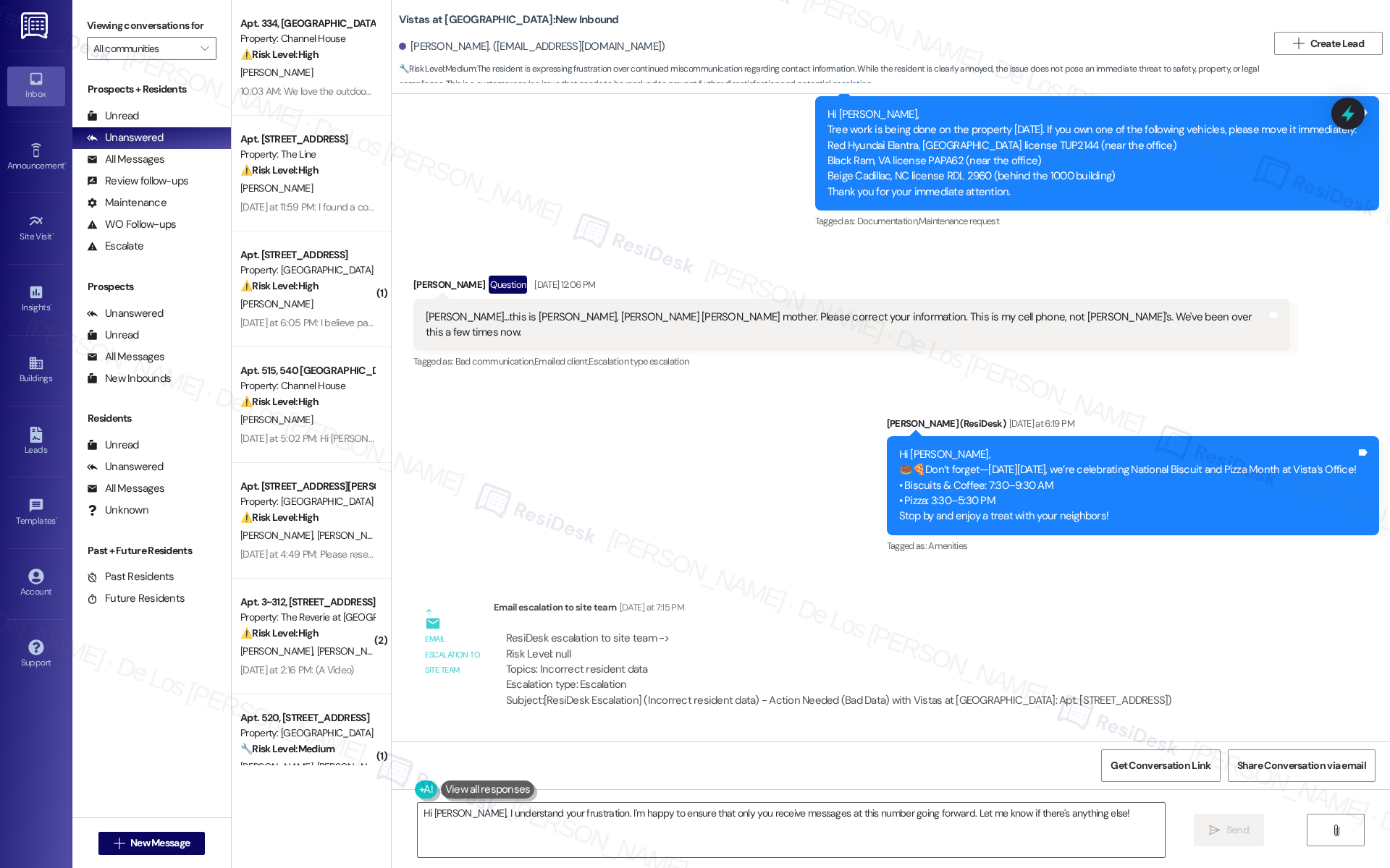
scroll to position [2335, 0]
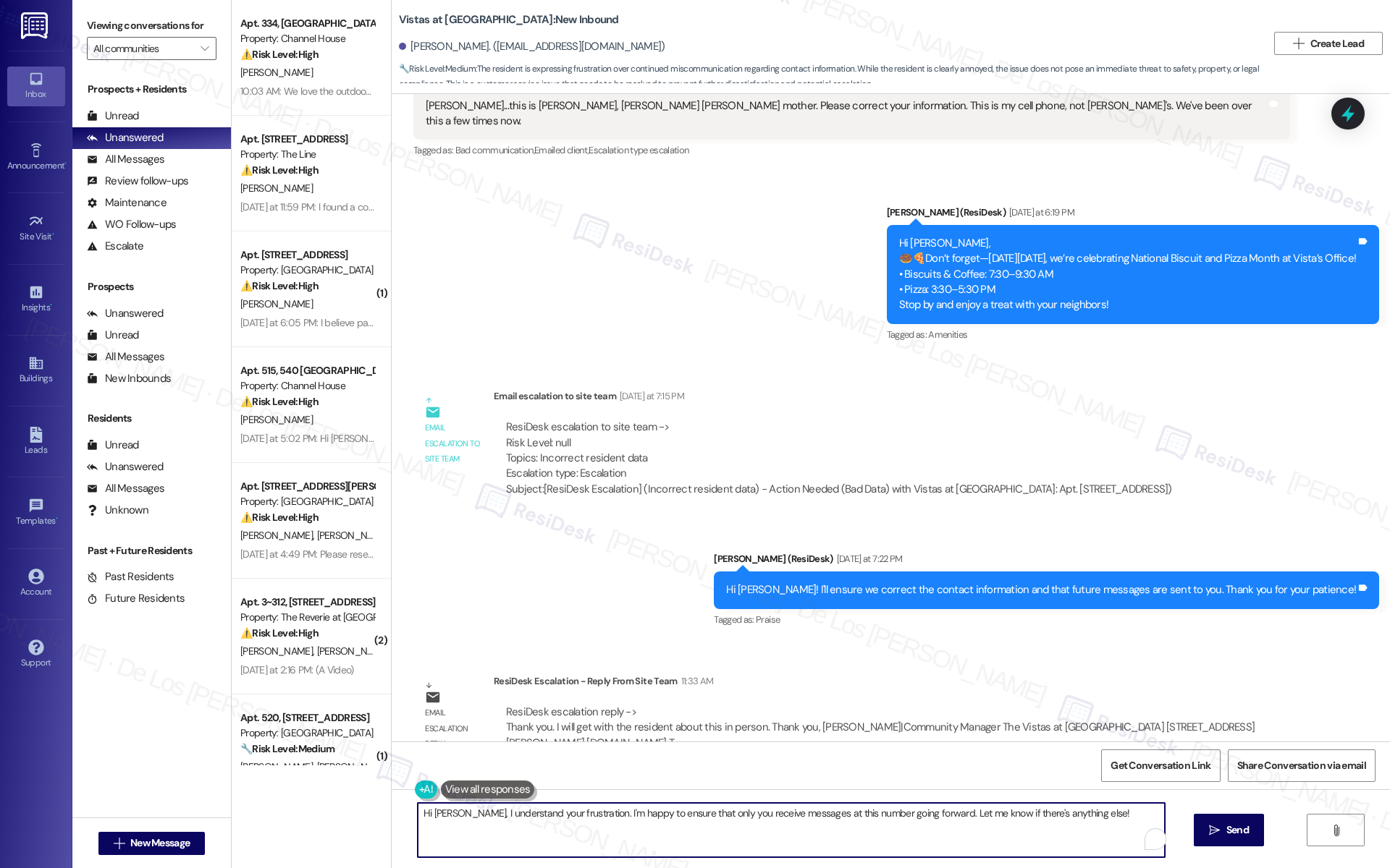
drag, startPoint x: 460, startPoint y: 811, endPoint x: 874, endPoint y: 823, distance: 414.2
click at [874, 823] on textarea "Hi Lynette, I understand your frustration. I'm happy to ensure that only you re…" at bounding box center [790, 830] width 747 height 54
type textarea "Hi Lynette! The team updated me that they will assist you with this in person. …"
click at [1227, 824] on span "Send" at bounding box center [1237, 830] width 22 height 16
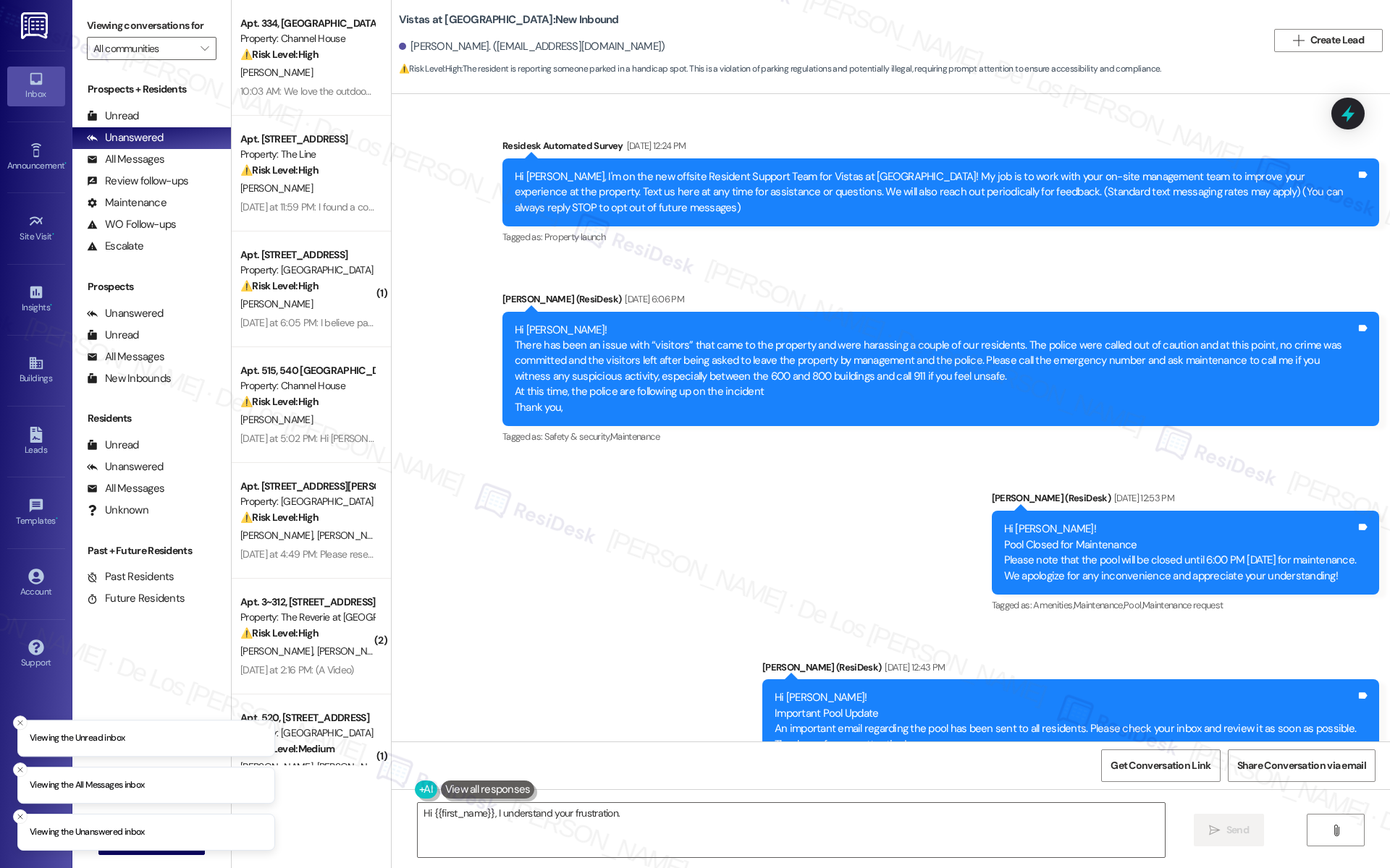
scroll to position [7135, 0]
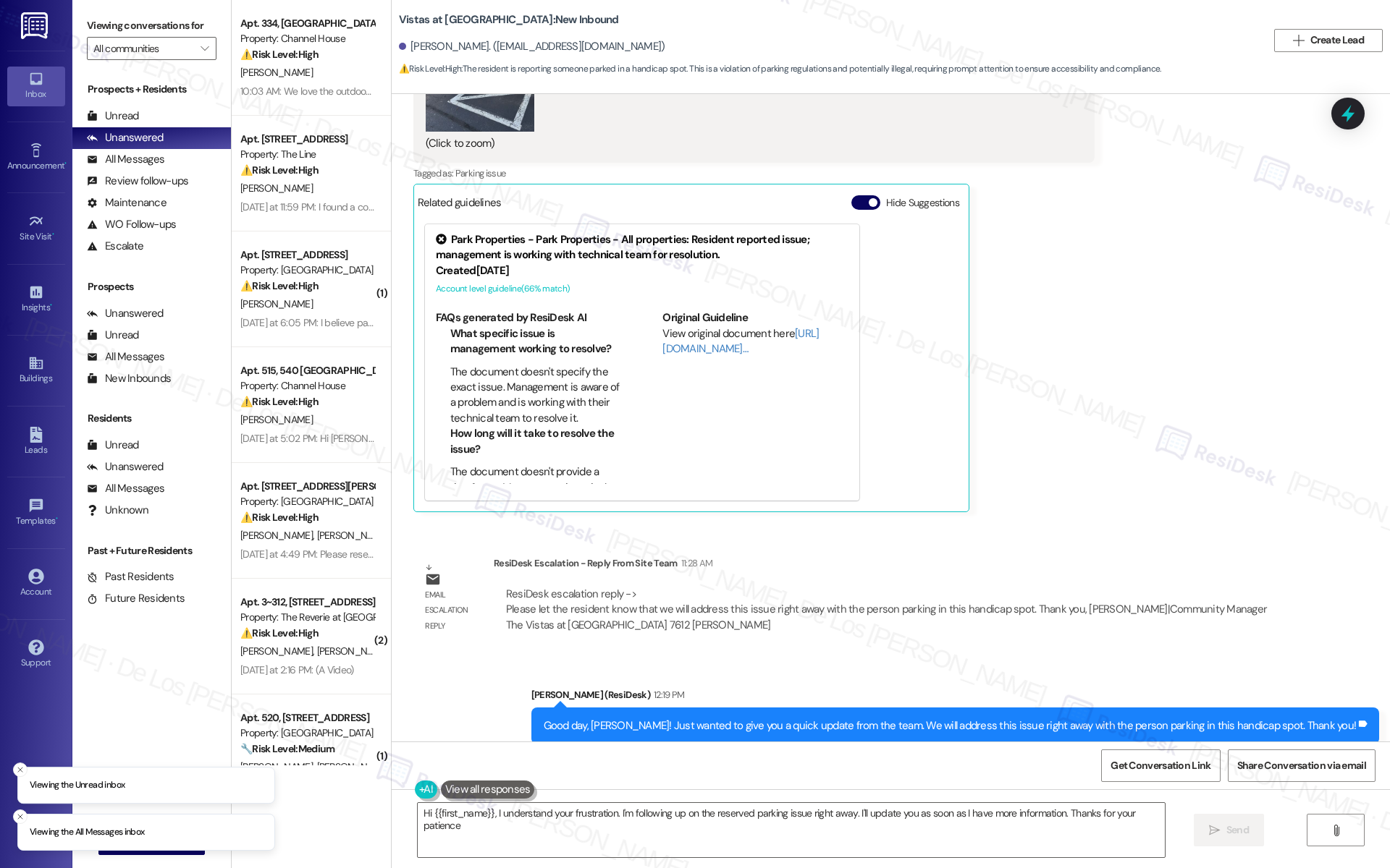
type textarea "Hi {{first_name}}, I understand your frustration. I'm following up on the reser…"
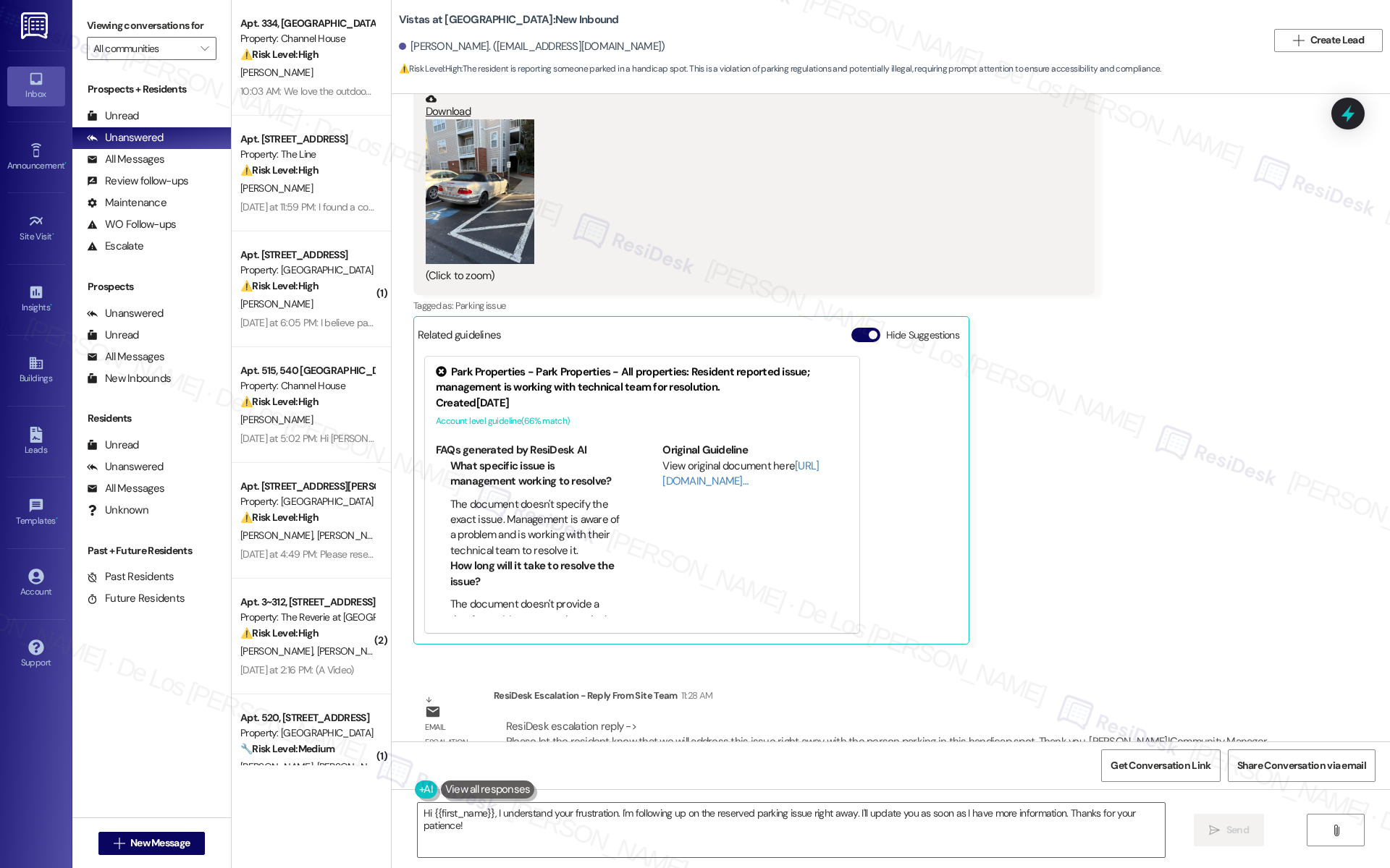
scroll to position [6561, 0]
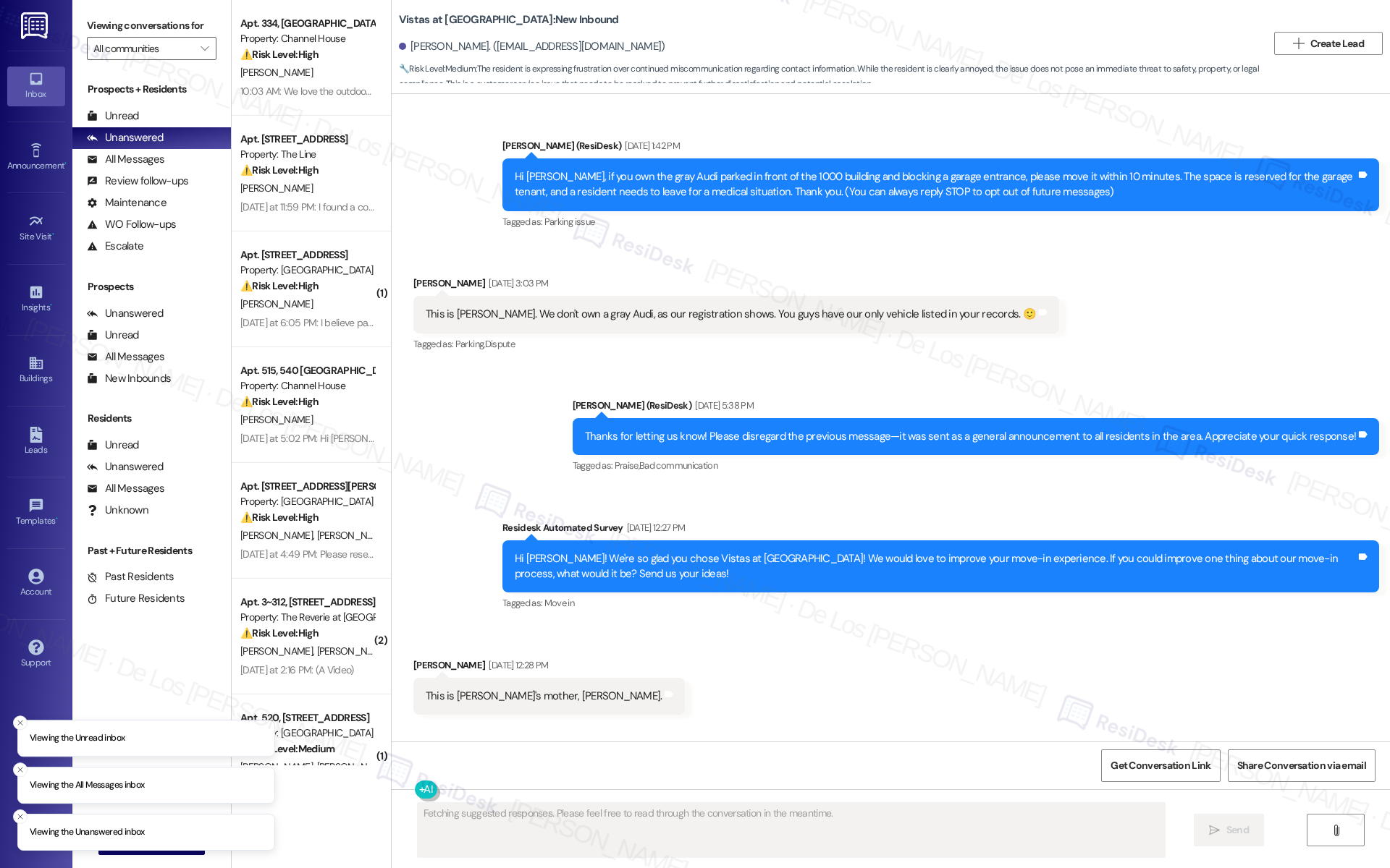
scroll to position [2458, 0]
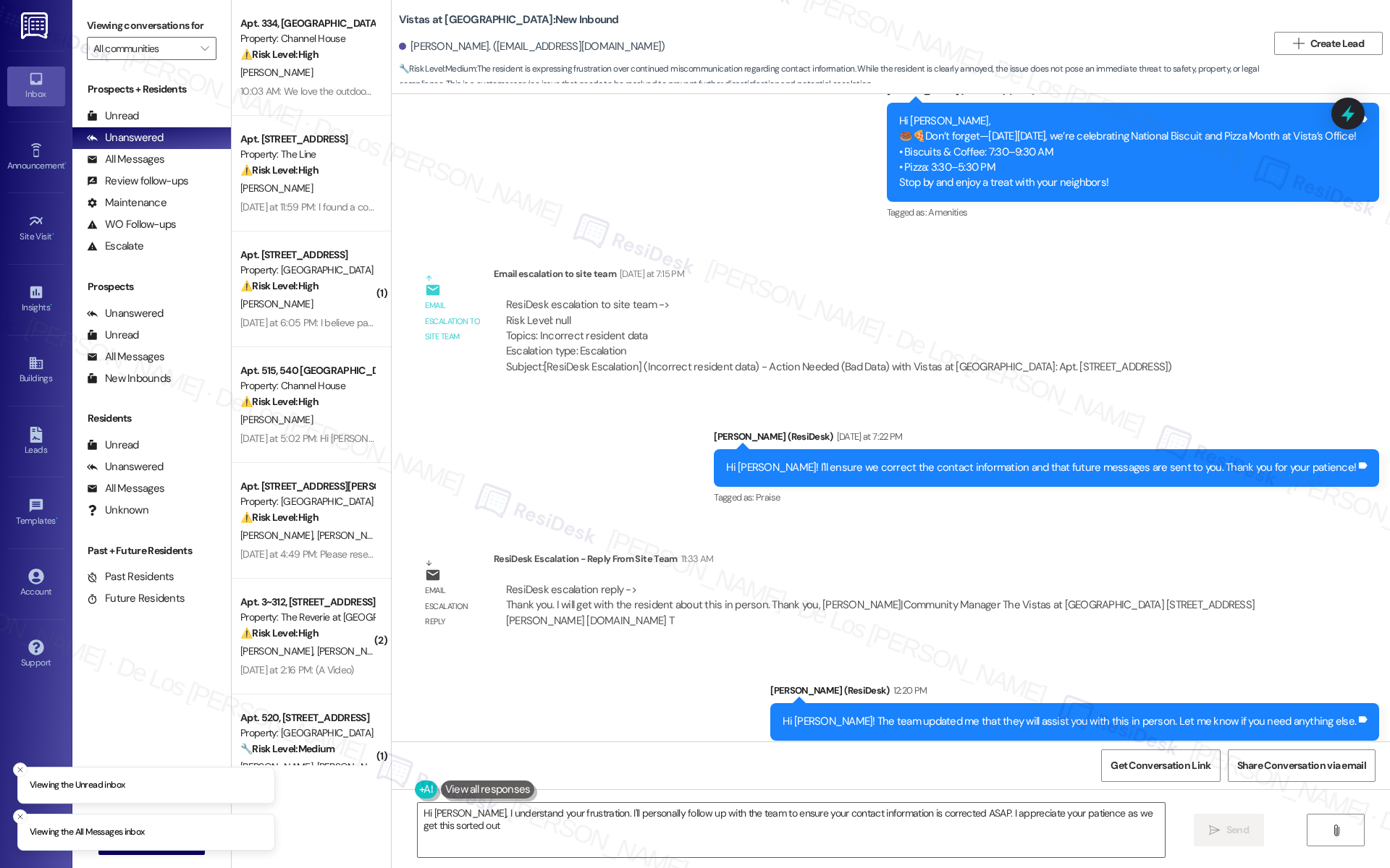
type textarea "Hi Lynette, I understand your frustration. I'll personally follow up with the t…"
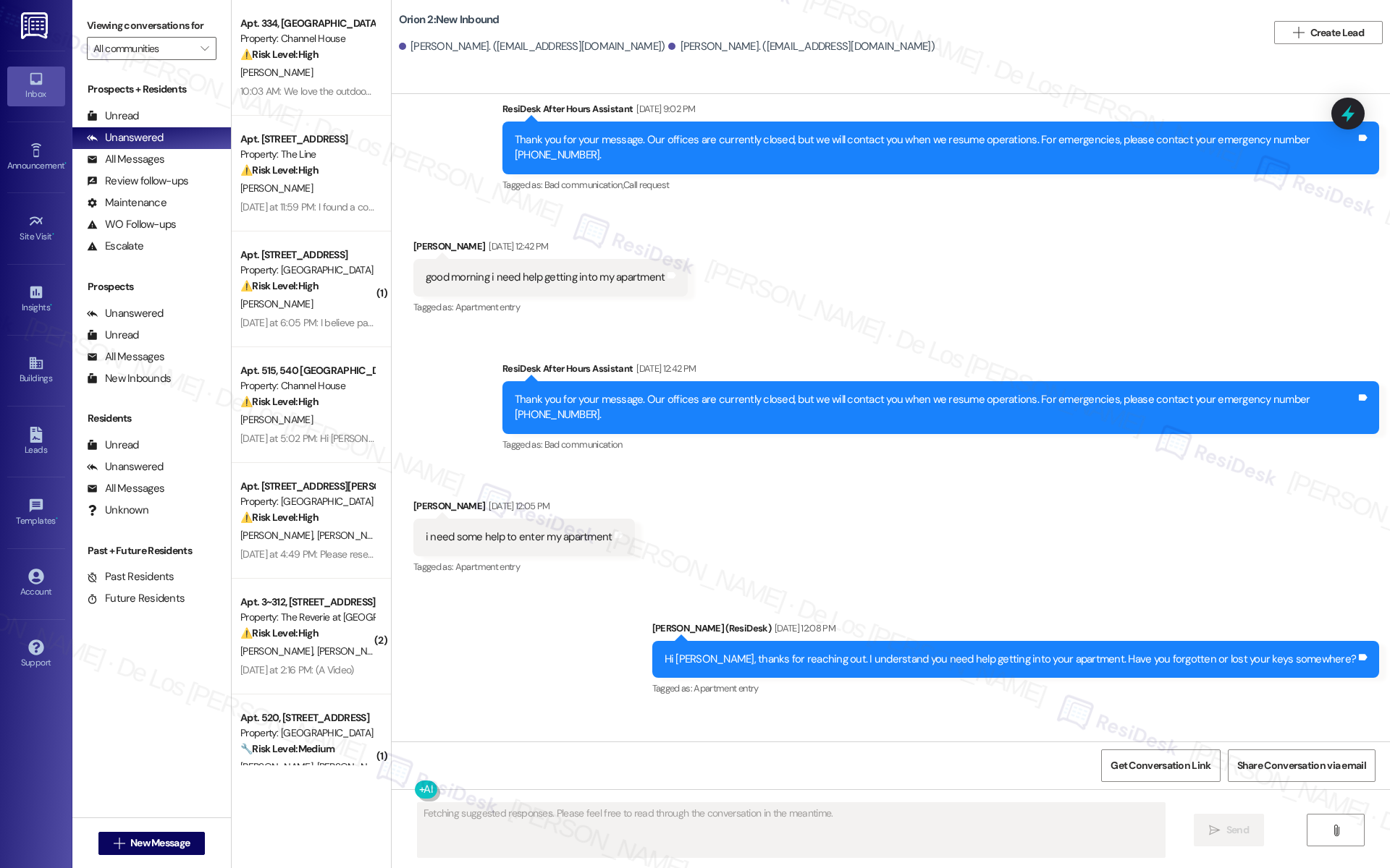
scroll to position [3953, 0]
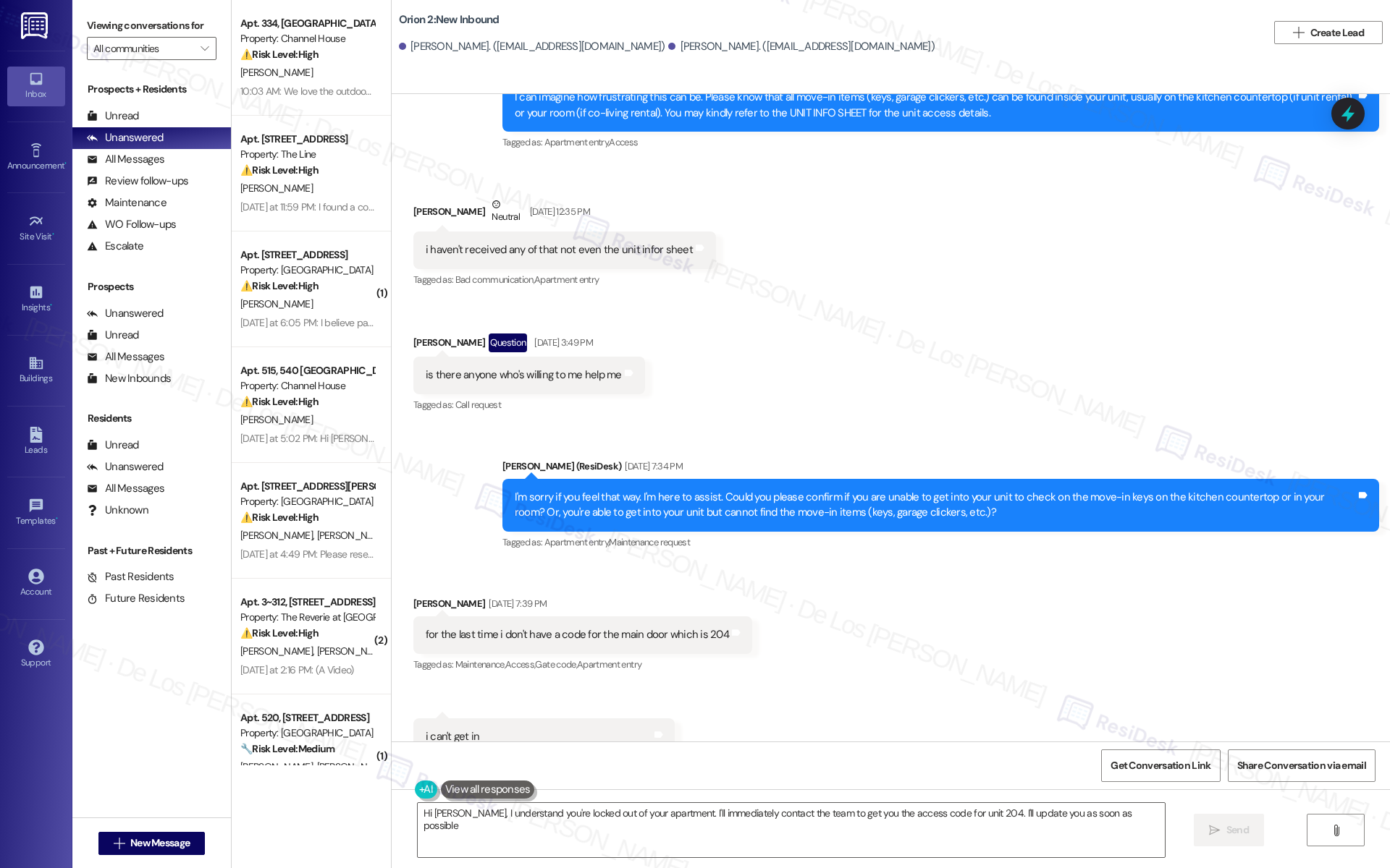
type textarea "Hi [PERSON_NAME], I understand you're locked out of your apartment. I'll immedi…"
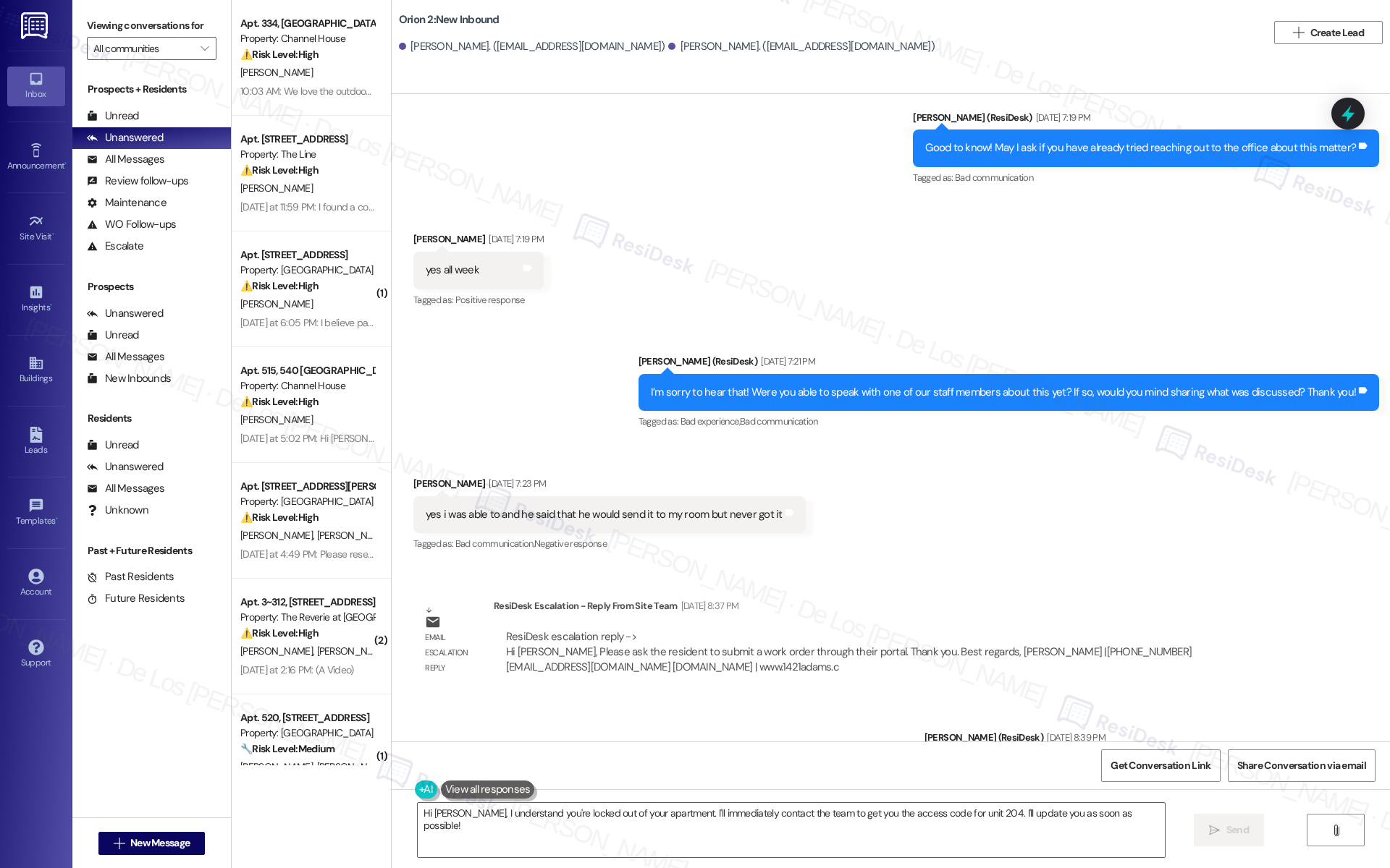
scroll to position [2046, 0]
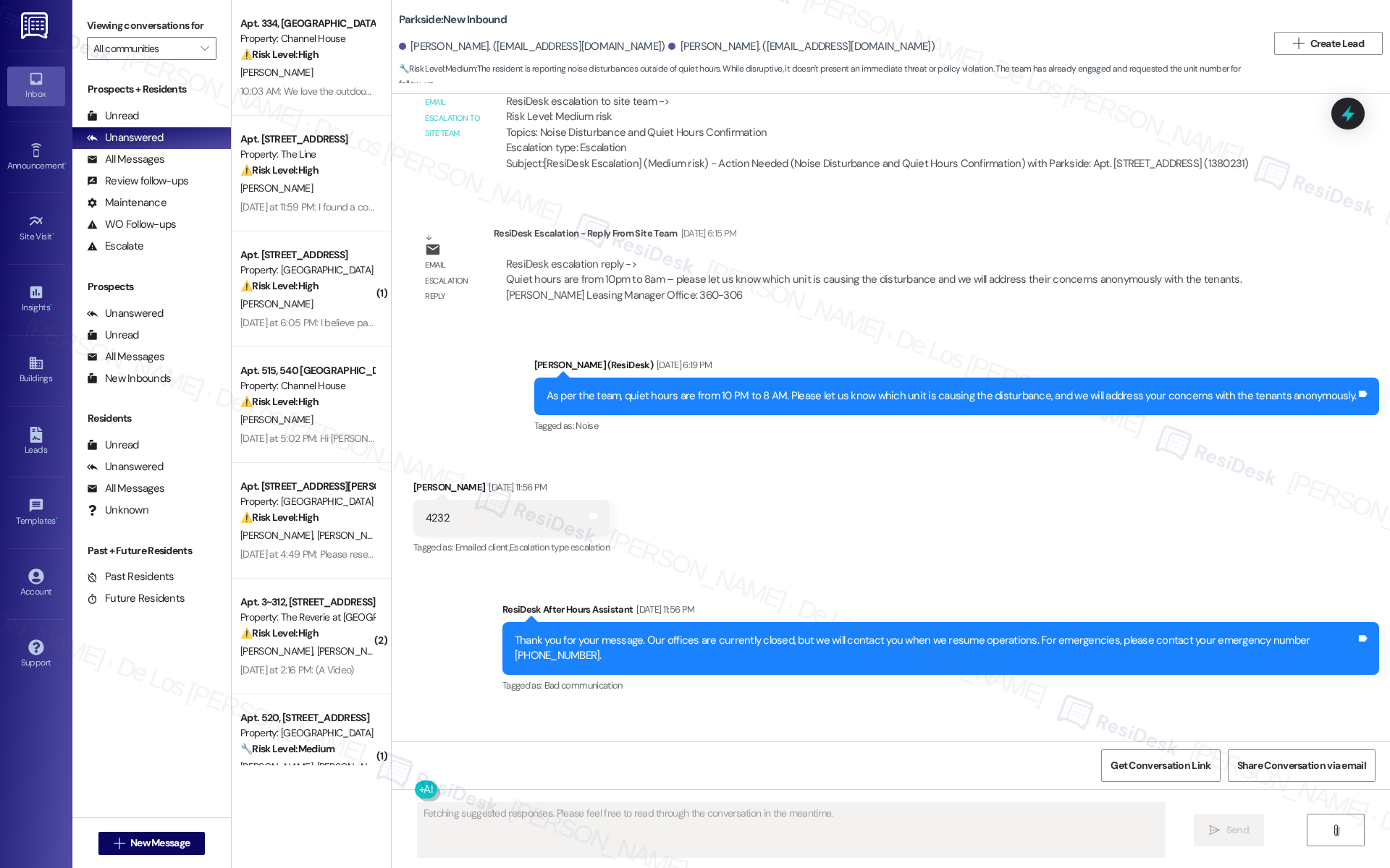
scroll to position [2816, 0]
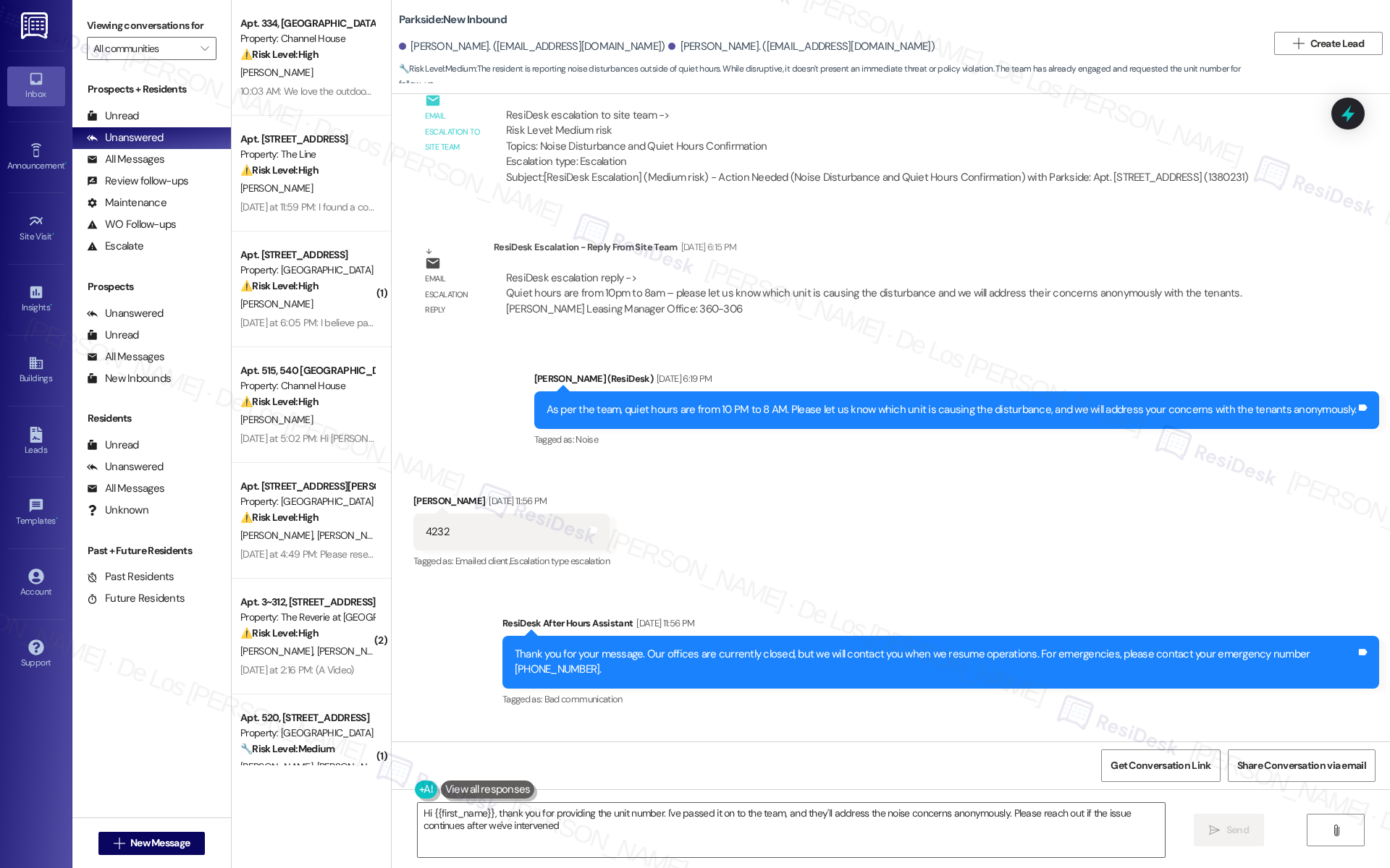
type textarea "Hi {{first_name}}, thank you for providing the unit number. I've passed it on t…"
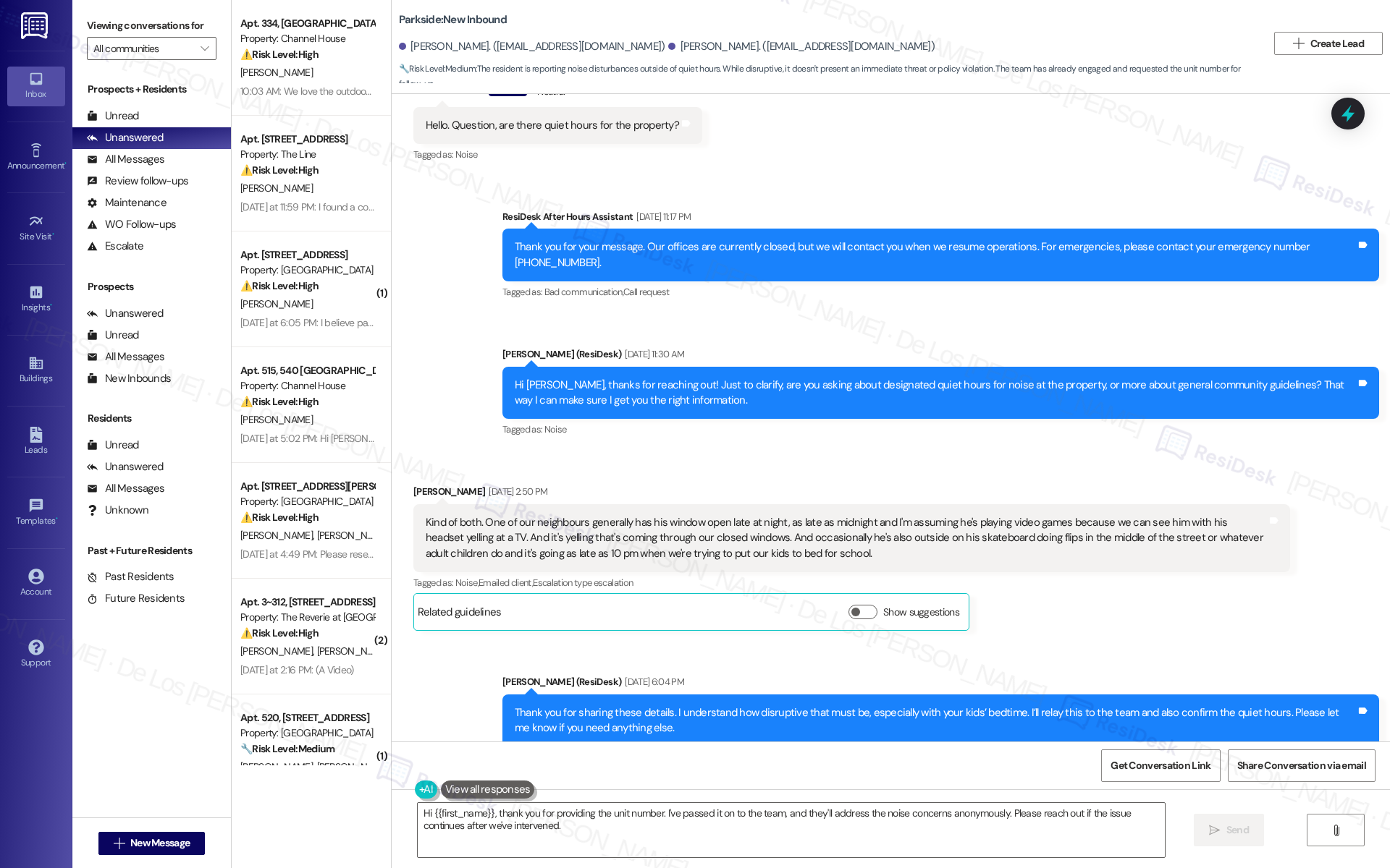
scroll to position [2042, 0]
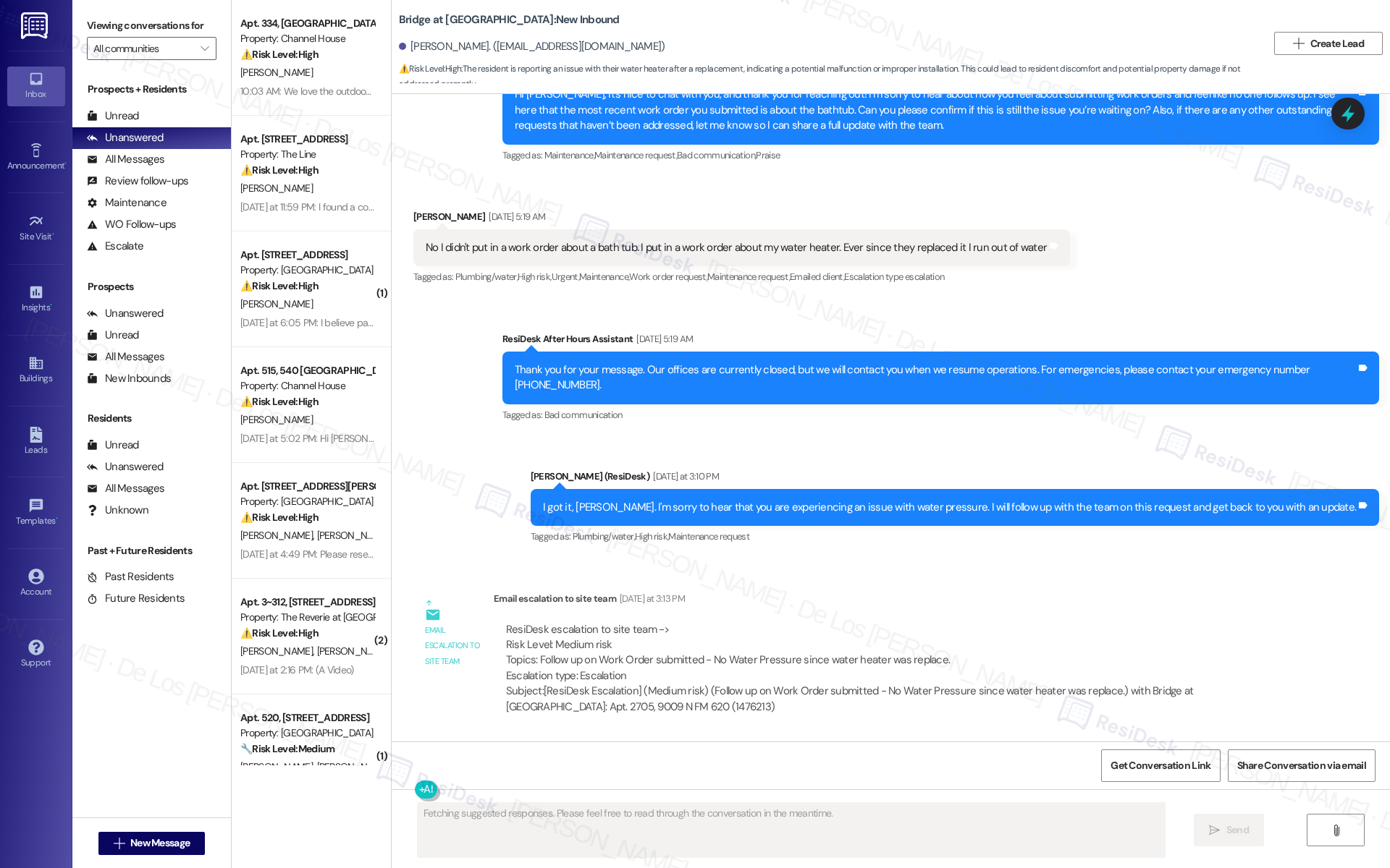
scroll to position [723, 0]
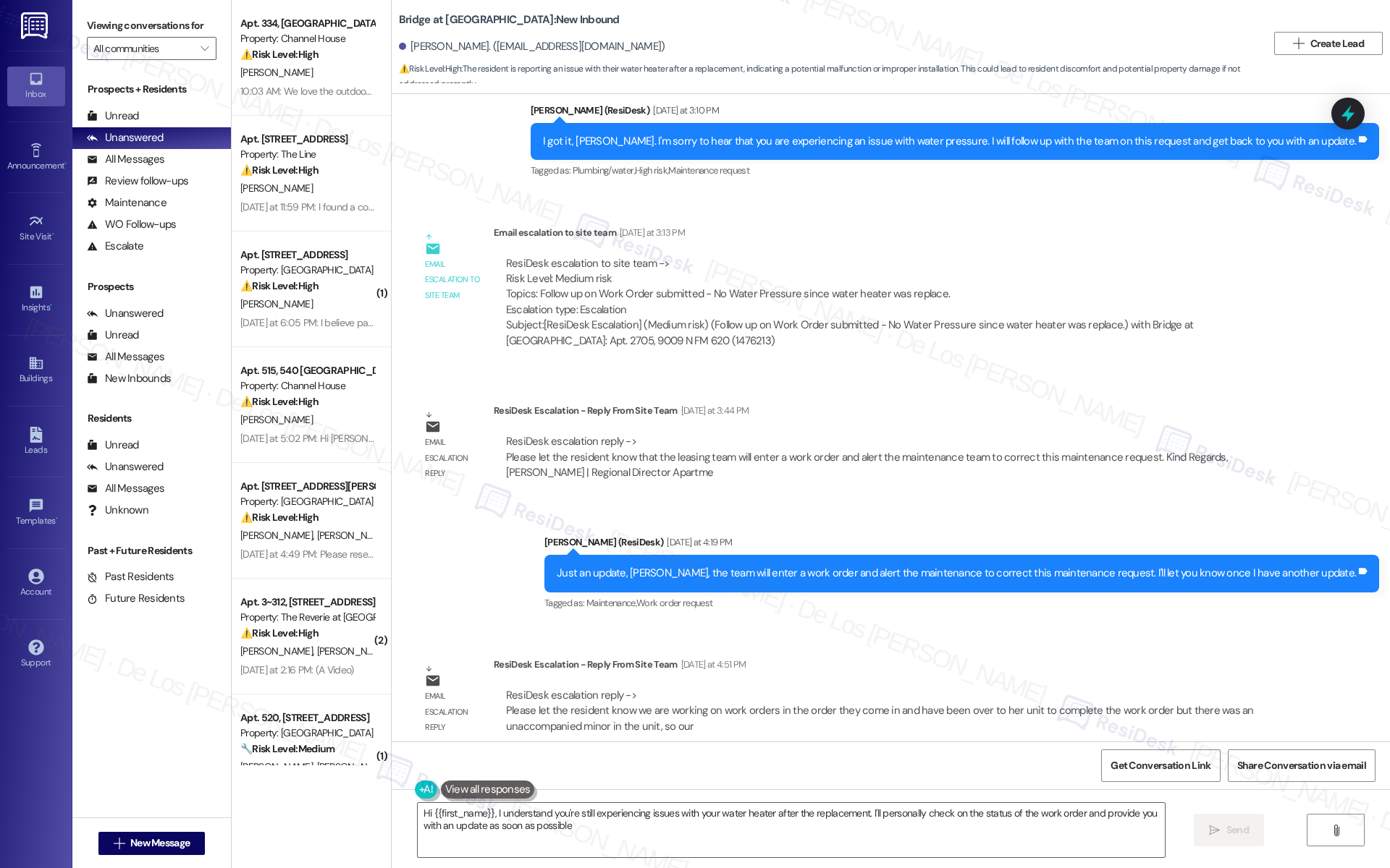
type textarea "Hi {{first_name}}, I understand you're still experiencing issues with your wate…"
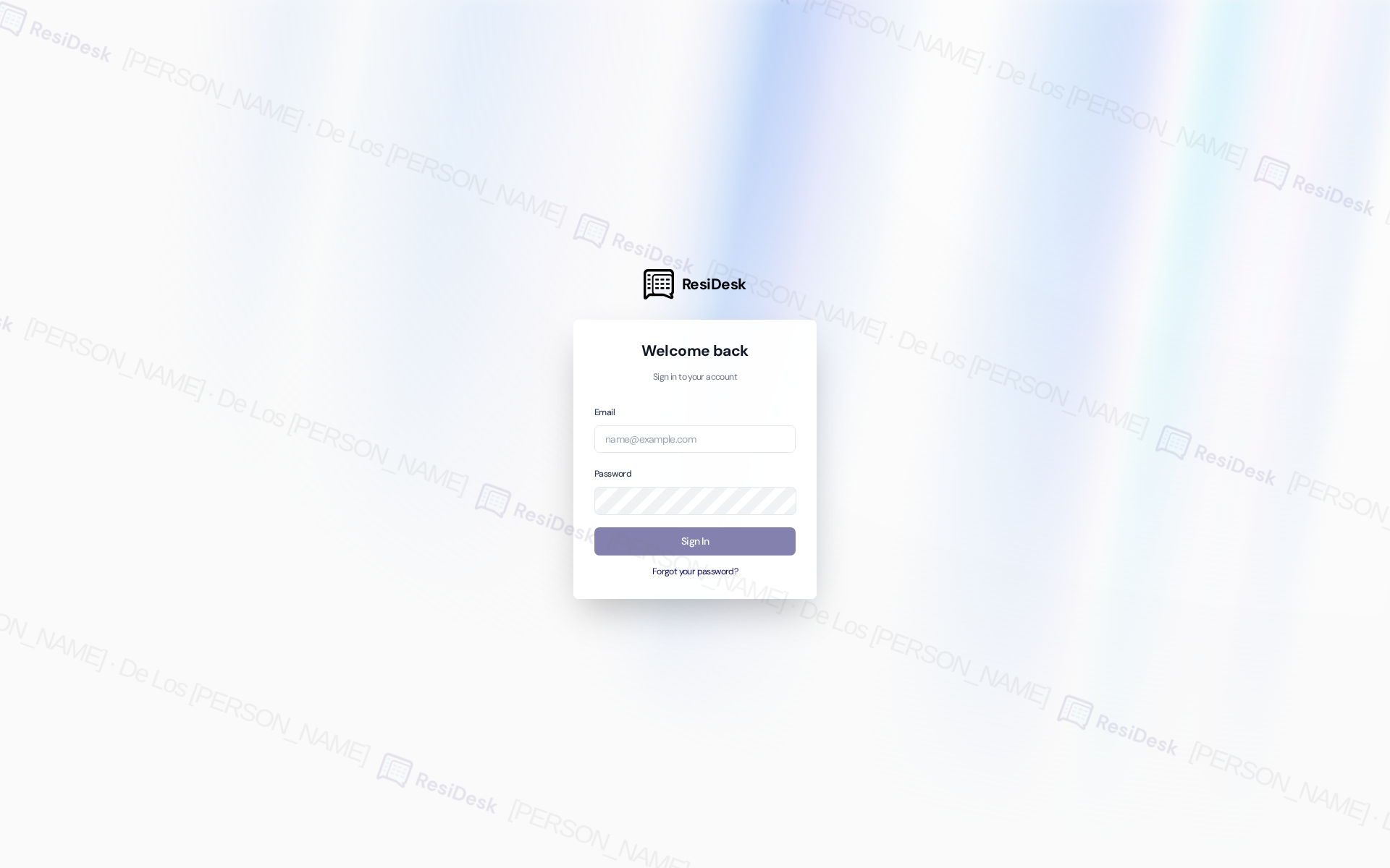
drag, startPoint x: 883, startPoint y: 617, endPoint x: 879, endPoint y: 603, distance: 14.6
click at [879, 603] on div at bounding box center [695, 434] width 1390 height 868
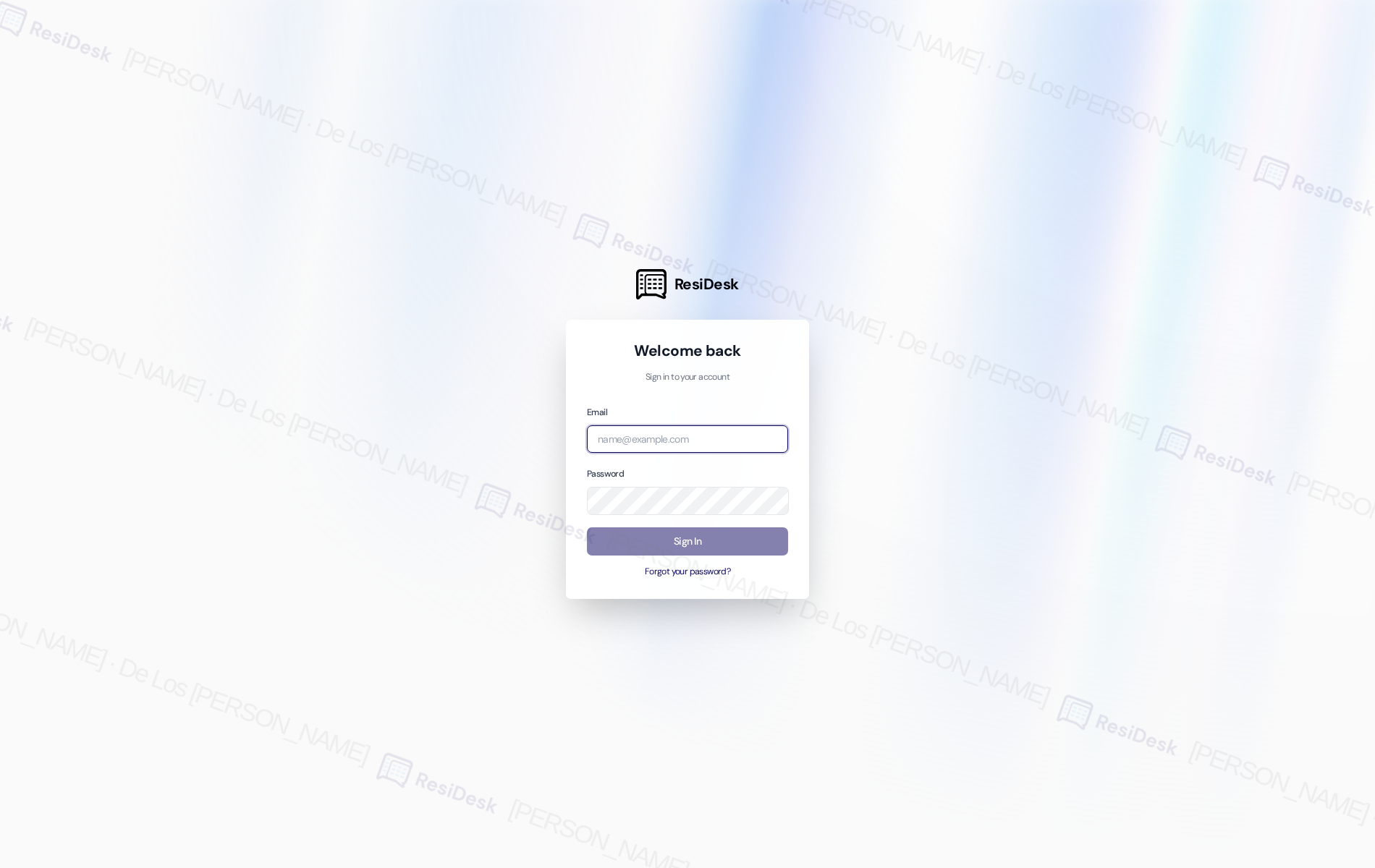
click at [733, 448] on input "email" at bounding box center [688, 439] width 201 height 28
type input "automated-surveys-park_properties-jessel.delossantos@park_properties.com"
